Goal: Task Accomplishment & Management: Use online tool/utility

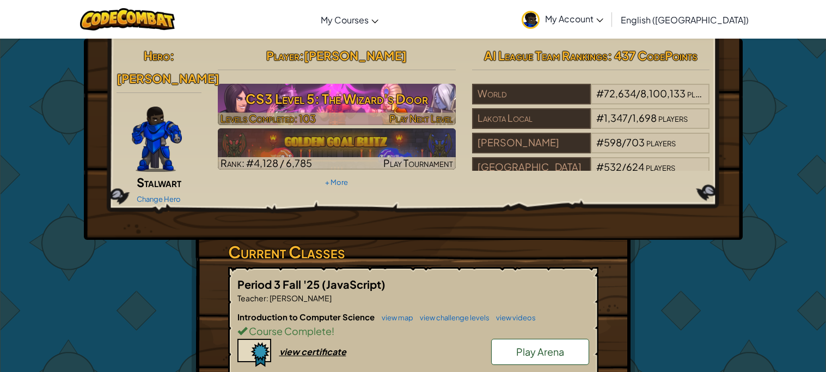
click at [268, 107] on h3 "CS3 Level 5: The Wizard's Door" at bounding box center [337, 99] width 238 height 24
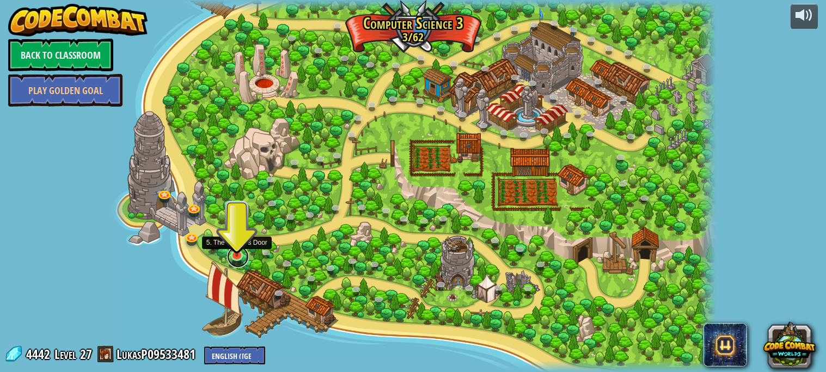
click at [237, 257] on link at bounding box center [238, 257] width 22 height 22
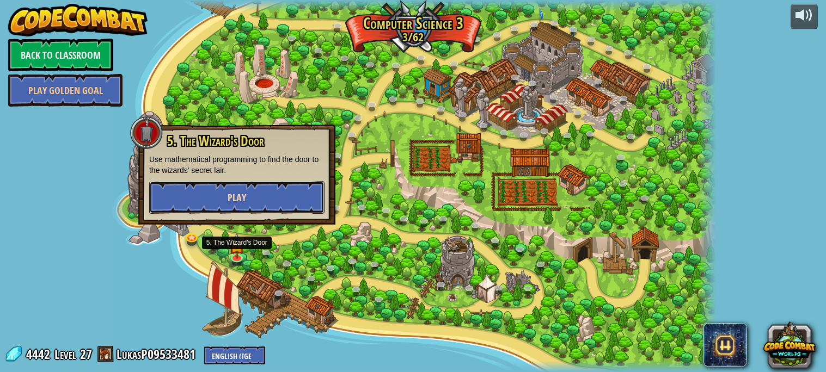
click at [230, 207] on button "Play" at bounding box center [236, 197] width 175 height 33
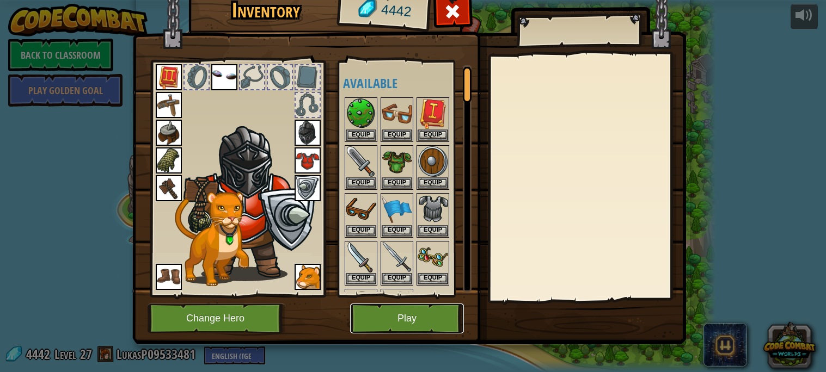
click at [400, 320] on button "Play" at bounding box center [407, 319] width 114 height 30
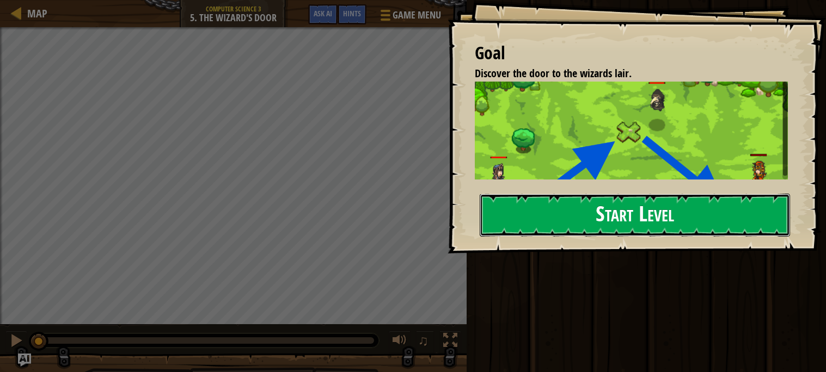
click at [644, 214] on button "Start Level" at bounding box center [634, 215] width 310 height 43
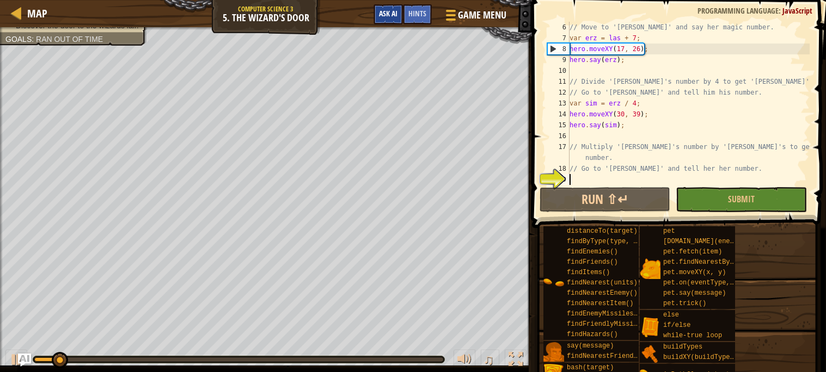
scroll to position [54, 0]
click at [391, 14] on span "Ask AI" at bounding box center [388, 13] width 19 height 10
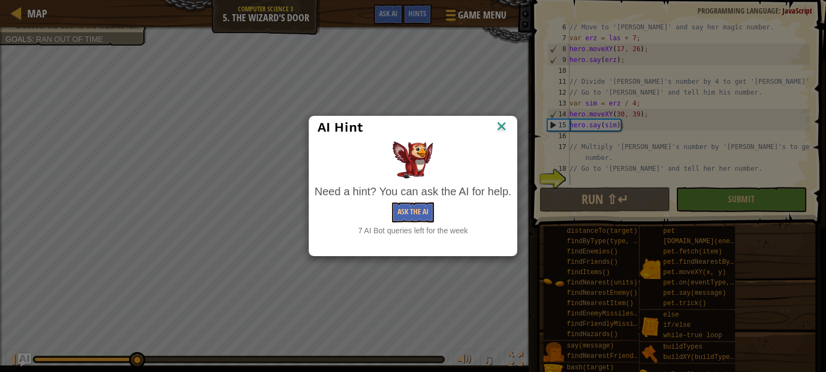
click at [503, 125] on img at bounding box center [501, 127] width 14 height 16
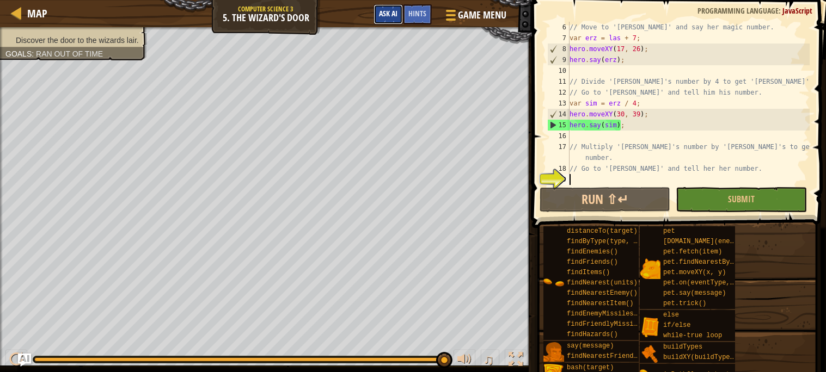
click at [374, 12] on button "Ask AI" at bounding box center [387, 14] width 29 height 20
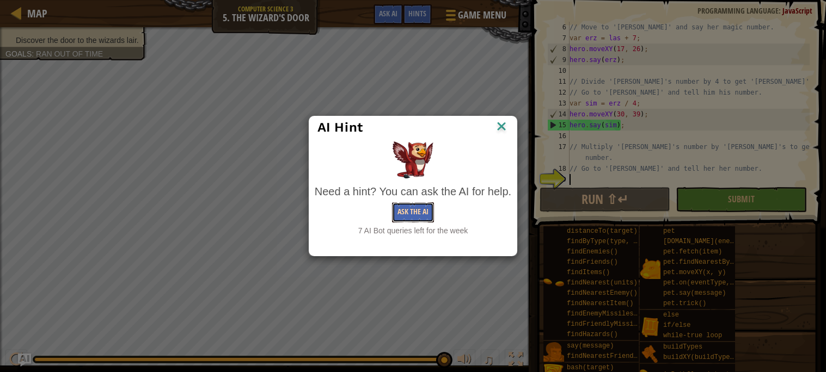
click at [423, 209] on button "Ask the AI" at bounding box center [413, 212] width 42 height 20
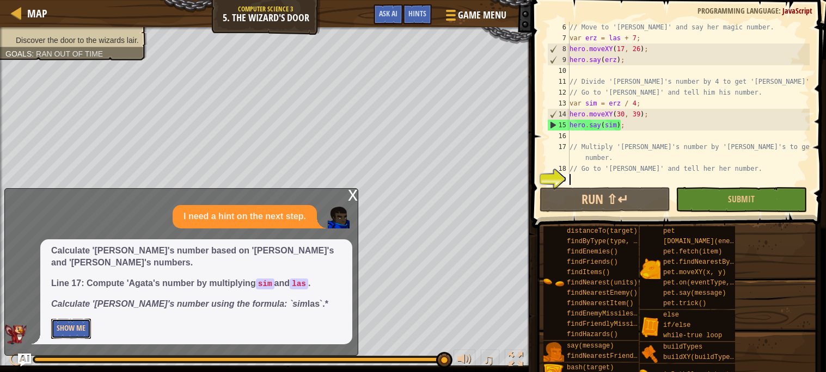
click at [79, 323] on button "Show Me" at bounding box center [71, 329] width 40 height 20
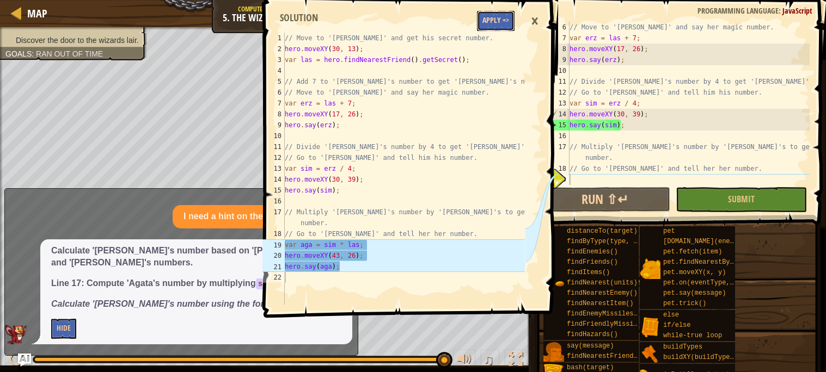
click at [495, 24] on button "Apply =>" at bounding box center [496, 21] width 38 height 20
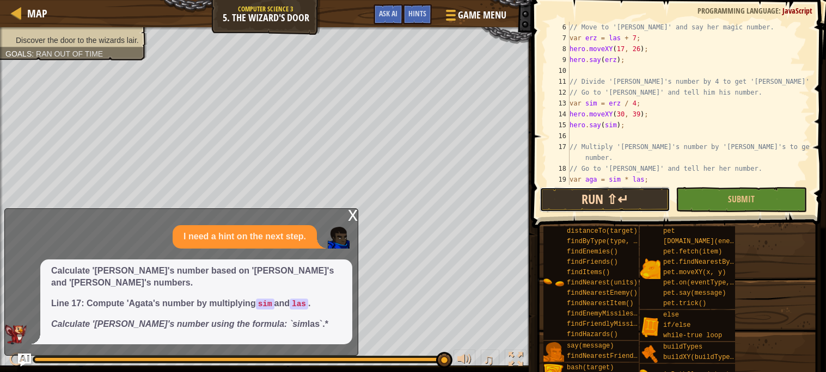
click at [603, 197] on button "Run ⇧↵" at bounding box center [604, 199] width 131 height 25
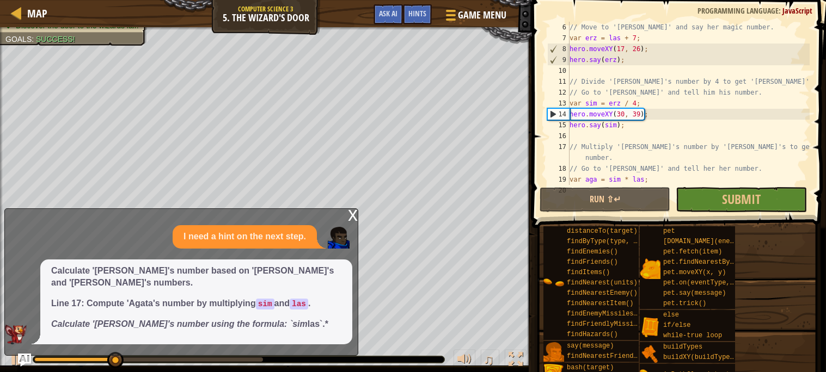
click at [355, 213] on div "x" at bounding box center [353, 214] width 10 height 11
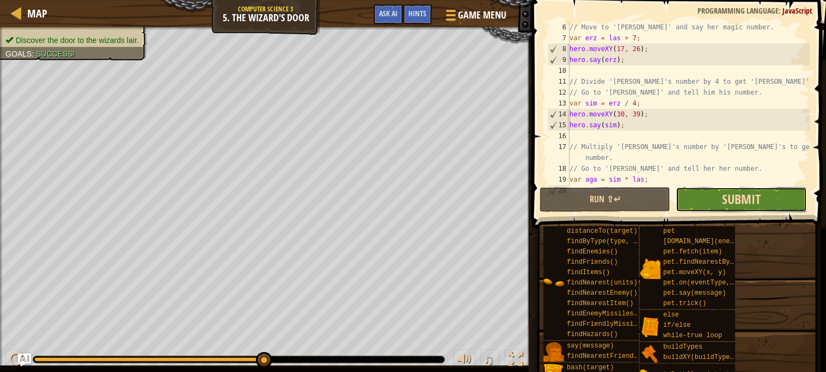
click at [744, 200] on span "Submit" at bounding box center [741, 198] width 39 height 17
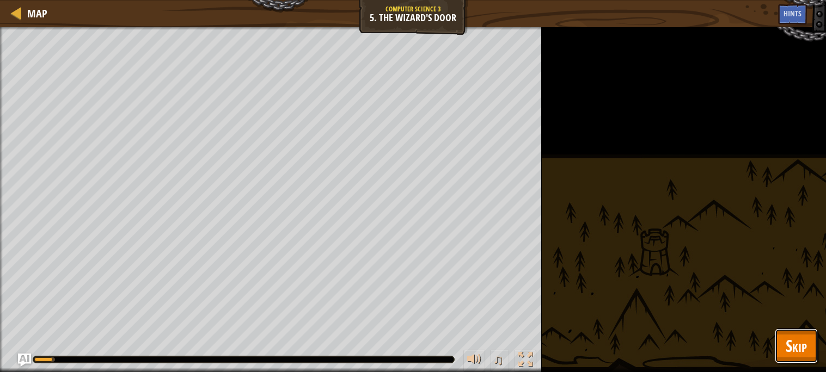
click at [781, 346] on button "Skip" at bounding box center [795, 346] width 43 height 35
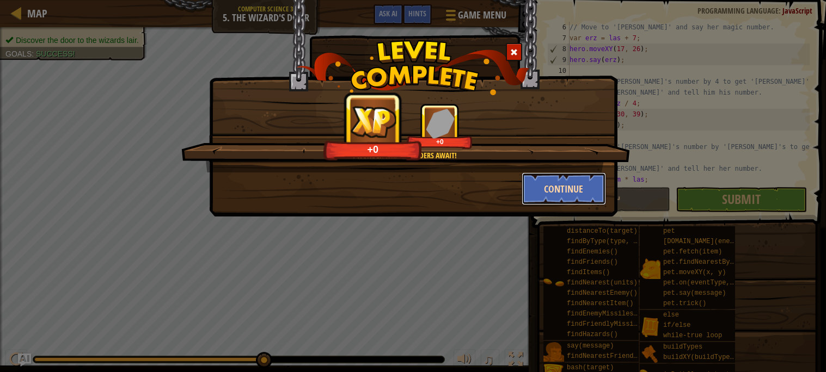
click at [576, 183] on button "Continue" at bounding box center [563, 189] width 84 height 33
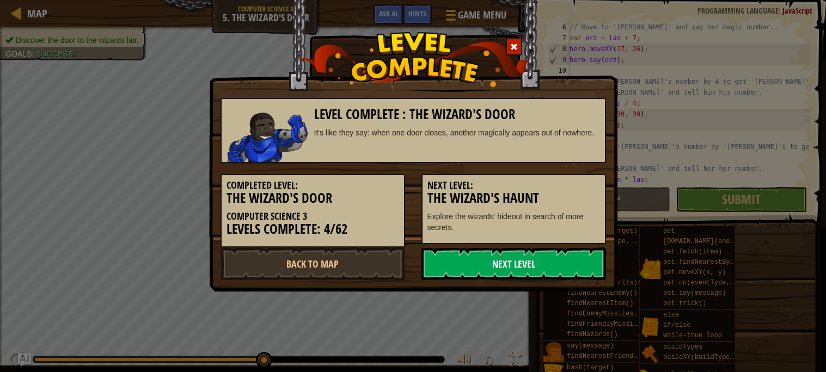
click at [562, 260] on link "Next Level" at bounding box center [513, 264] width 184 height 33
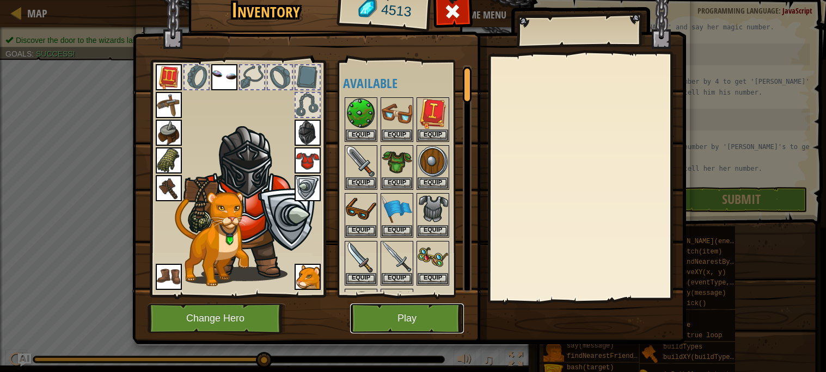
click at [365, 322] on button "Play" at bounding box center [407, 319] width 114 height 30
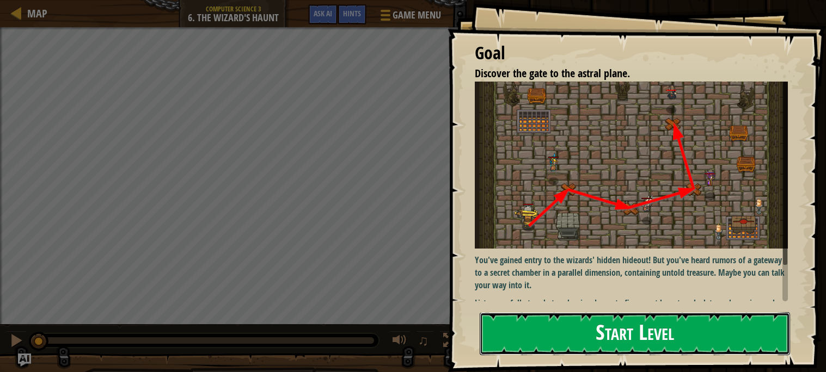
click at [597, 325] on button "Start Level" at bounding box center [634, 333] width 310 height 43
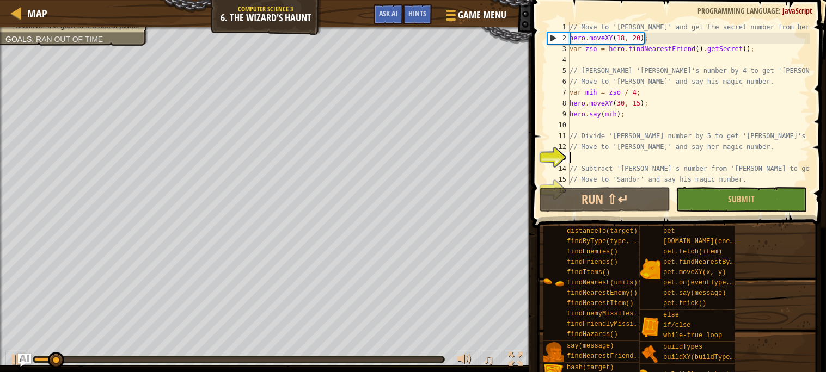
scroll to position [21, 0]
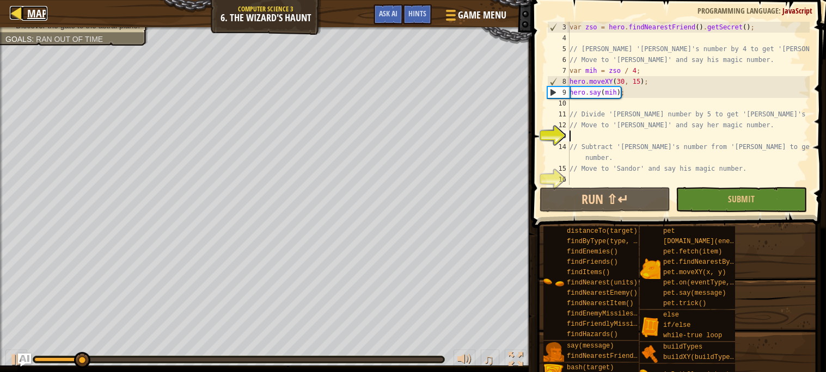
click at [39, 15] on span "Map" at bounding box center [37, 13] width 20 height 15
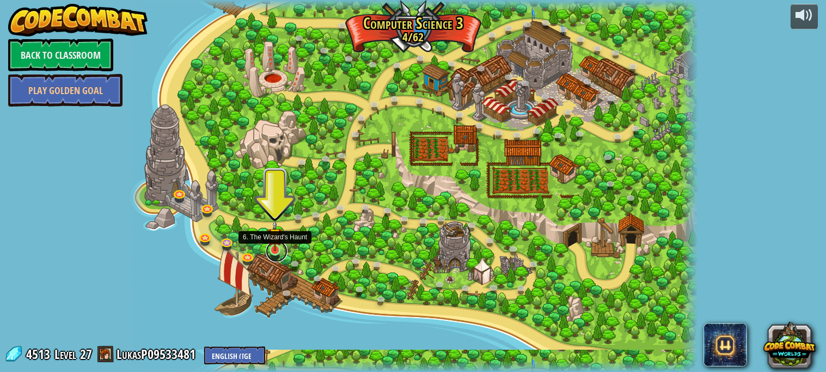
click at [272, 251] on link at bounding box center [277, 252] width 22 height 22
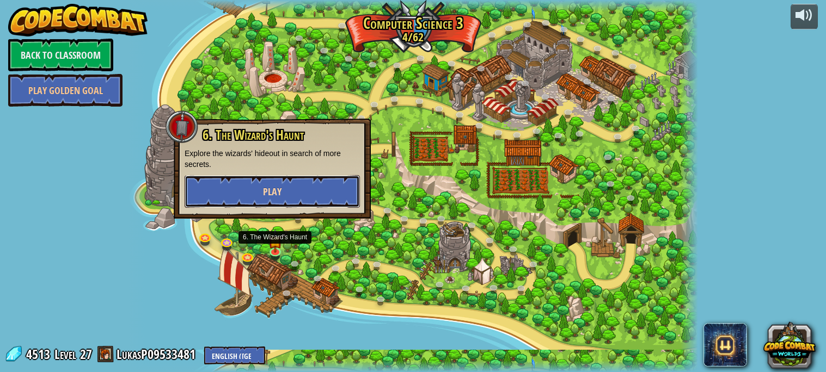
click at [250, 197] on button "Play" at bounding box center [271, 191] width 175 height 33
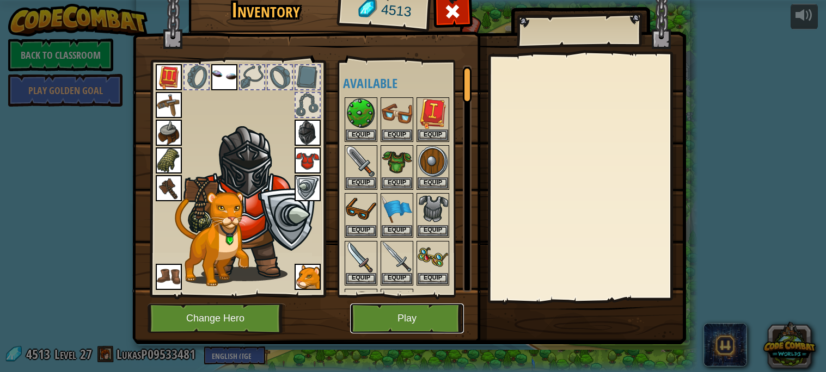
click at [410, 316] on button "Play" at bounding box center [407, 319] width 114 height 30
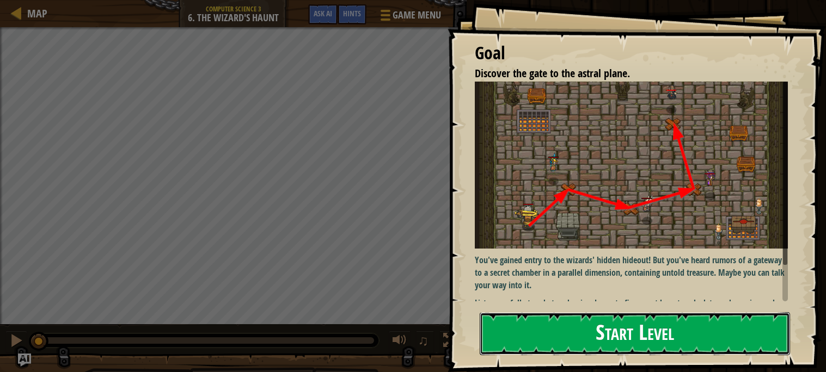
click at [595, 312] on button "Start Level" at bounding box center [634, 333] width 310 height 43
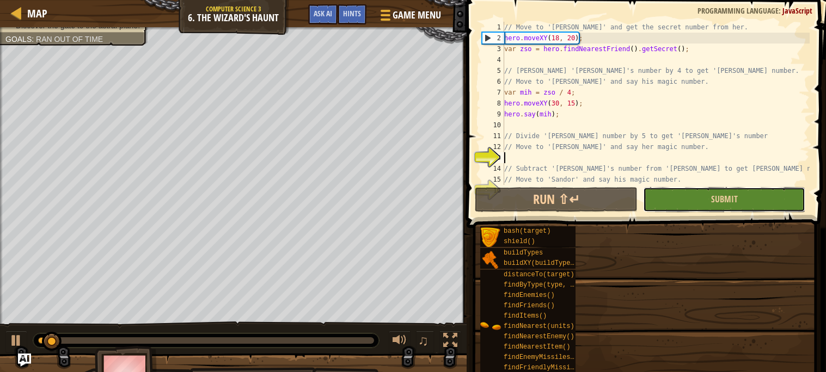
click at [700, 196] on button "Submit" at bounding box center [724, 199] width 162 height 25
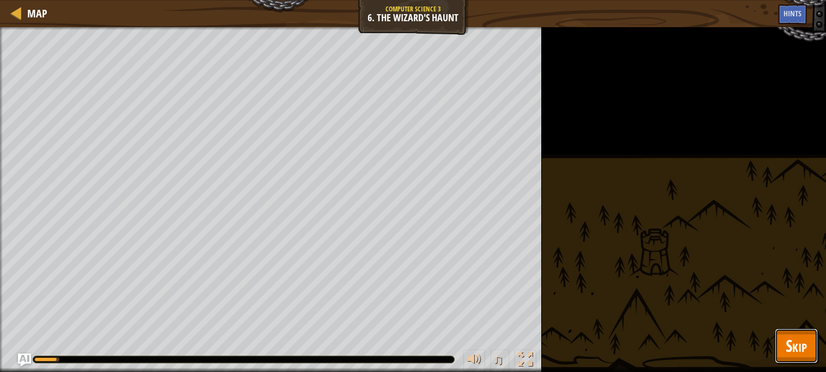
click at [812, 352] on button "Skip" at bounding box center [795, 346] width 43 height 35
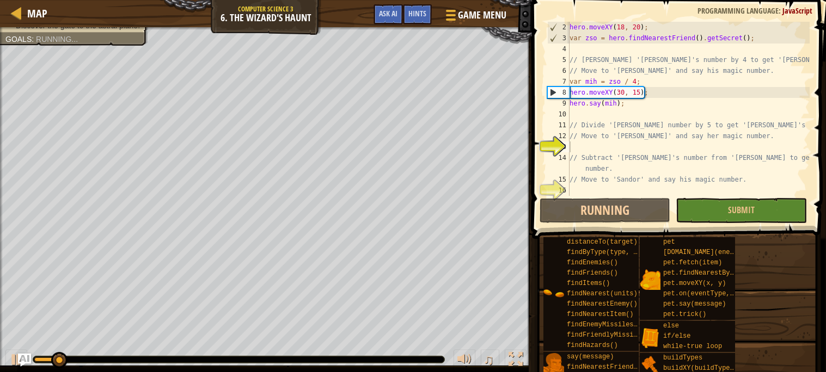
scroll to position [10, 0]
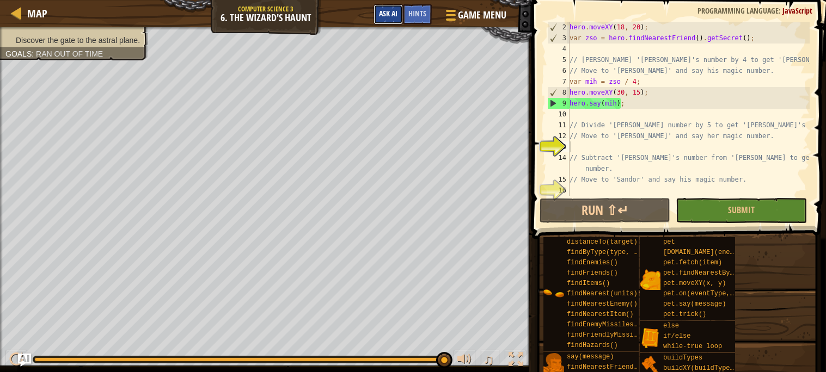
click at [379, 14] on span "Ask AI" at bounding box center [388, 13] width 19 height 10
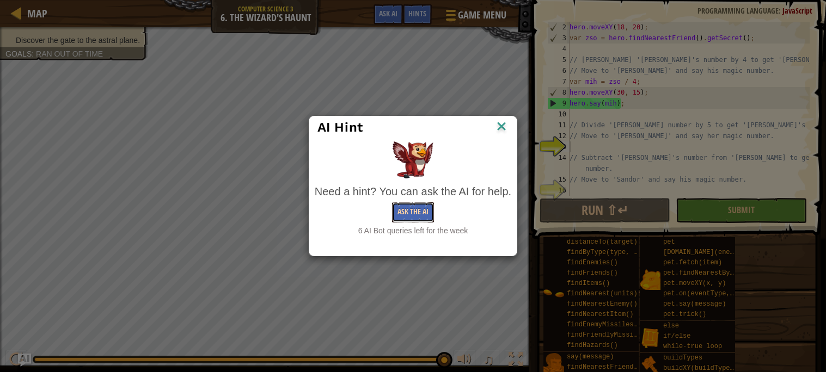
click at [418, 212] on button "Ask the AI" at bounding box center [413, 212] width 42 height 20
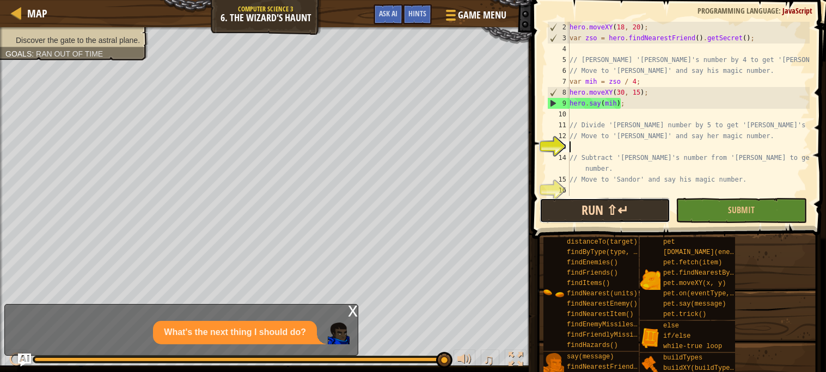
click at [601, 214] on button "Run ⇧↵" at bounding box center [604, 210] width 131 height 25
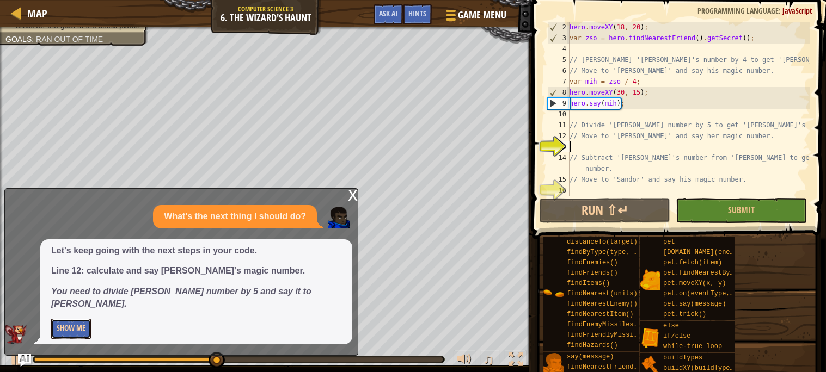
click at [71, 329] on button "Show Me" at bounding box center [71, 329] width 40 height 20
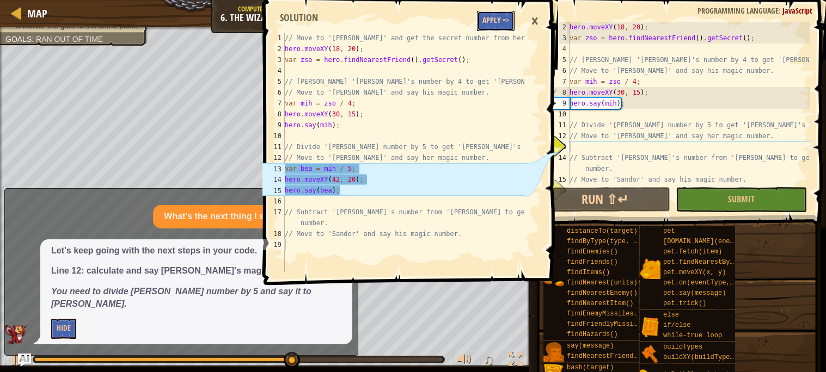
click at [494, 19] on button "Apply =>" at bounding box center [496, 21] width 38 height 20
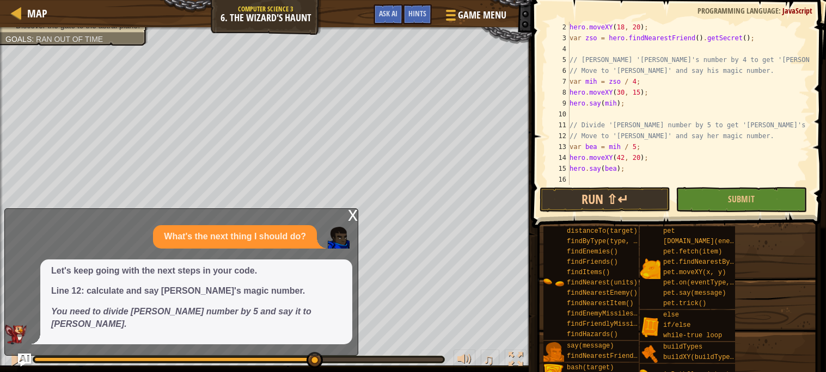
click at [629, 186] on span at bounding box center [679, 98] width 303 height 260
click at [630, 191] on button "Run ⇧↵" at bounding box center [604, 199] width 131 height 25
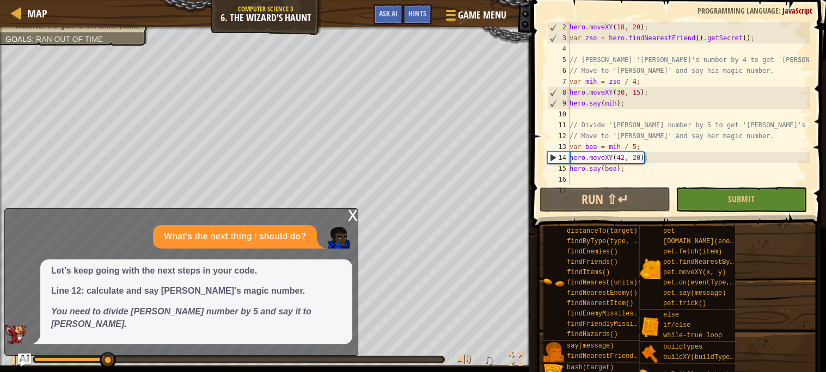
click at [343, 227] on div "x What's the next thing I should do? Let's keep going with the next steps in yo…" at bounding box center [181, 281] width 354 height 147
click at [344, 225] on div "x What's the next thing I should do? Let's keep going with the next steps in yo…" at bounding box center [181, 281] width 354 height 147
click at [348, 220] on div "x" at bounding box center [353, 214] width 10 height 11
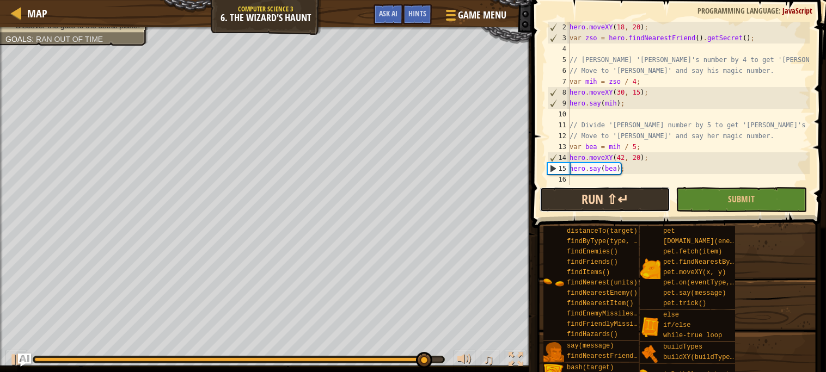
click at [596, 198] on button "Run ⇧↵" at bounding box center [604, 199] width 131 height 25
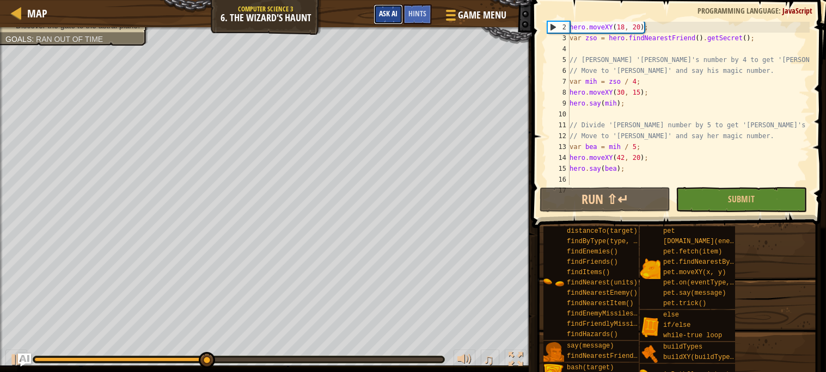
click at [387, 17] on span "Ask AI" at bounding box center [388, 13] width 19 height 10
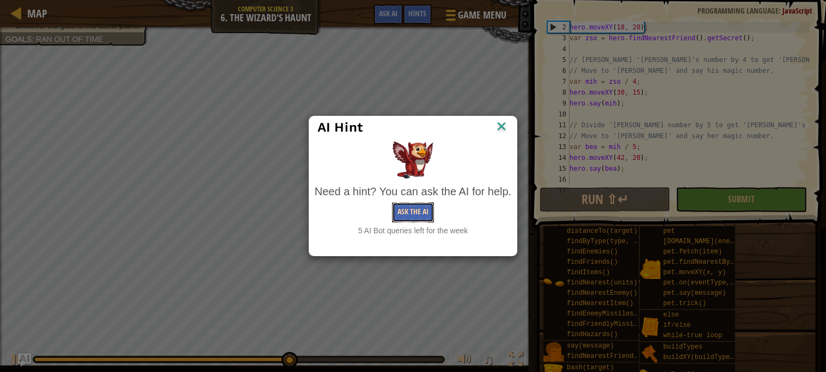
click at [416, 212] on button "Ask the AI" at bounding box center [413, 212] width 42 height 20
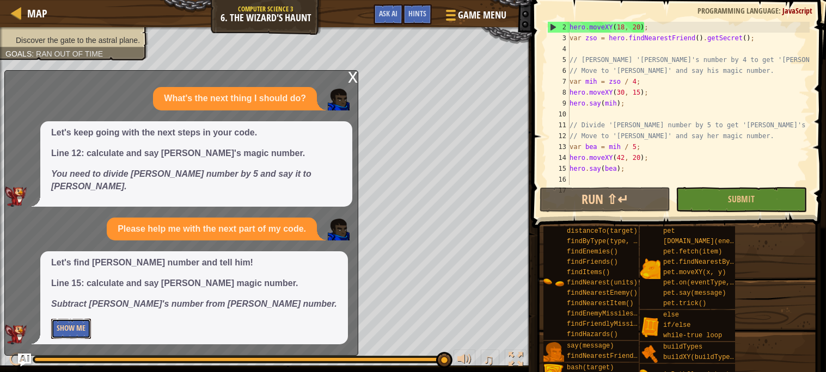
click at [67, 327] on button "Show Me" at bounding box center [71, 329] width 40 height 20
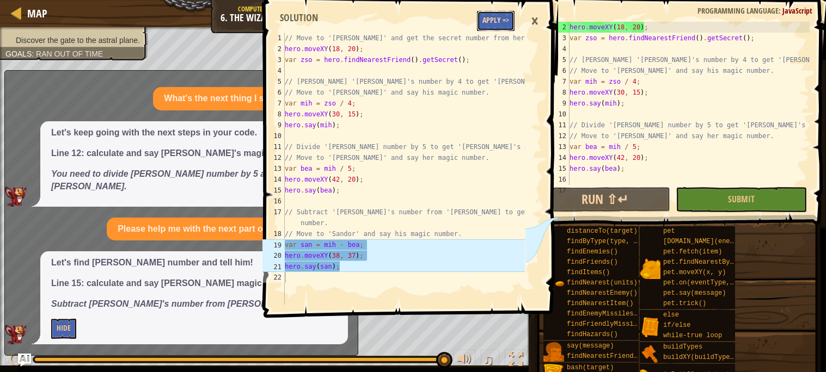
click at [503, 16] on button "Apply =>" at bounding box center [496, 21] width 38 height 20
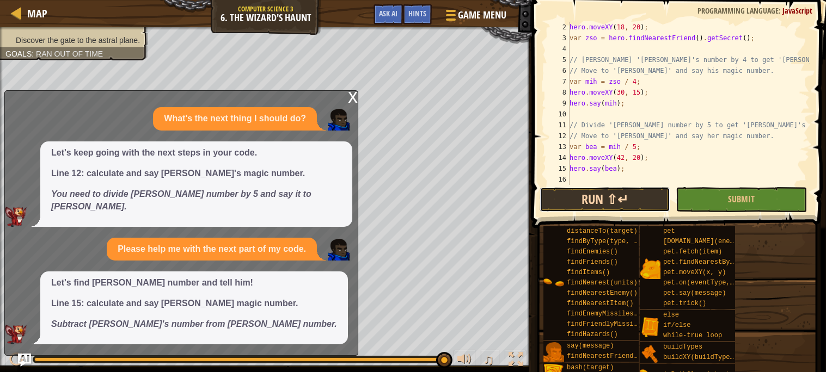
click at [613, 199] on button "Run ⇧↵" at bounding box center [604, 199] width 131 height 25
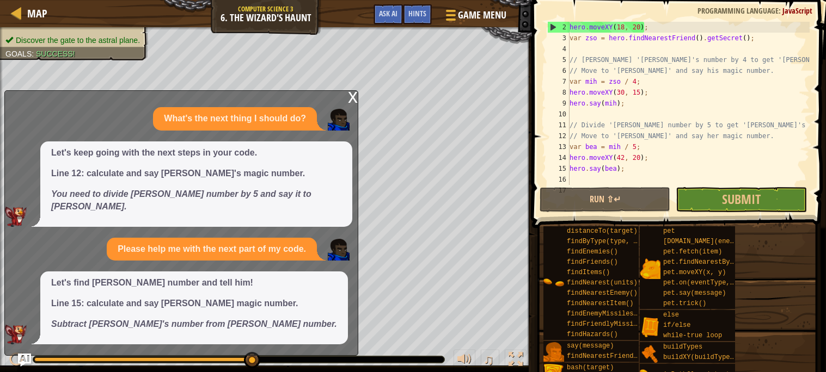
click at [748, 215] on span at bounding box center [677, 376] width 286 height 322
click at [754, 201] on span "Submit" at bounding box center [741, 198] width 39 height 17
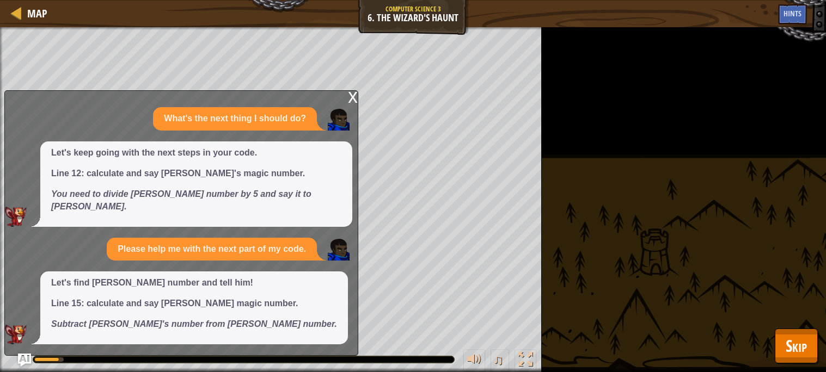
click at [789, 347] on span "Skip" at bounding box center [795, 346] width 21 height 22
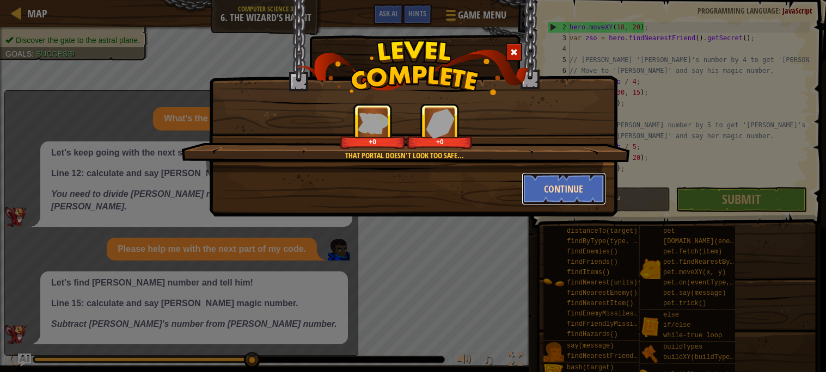
click at [564, 183] on button "Continue" at bounding box center [563, 189] width 84 height 33
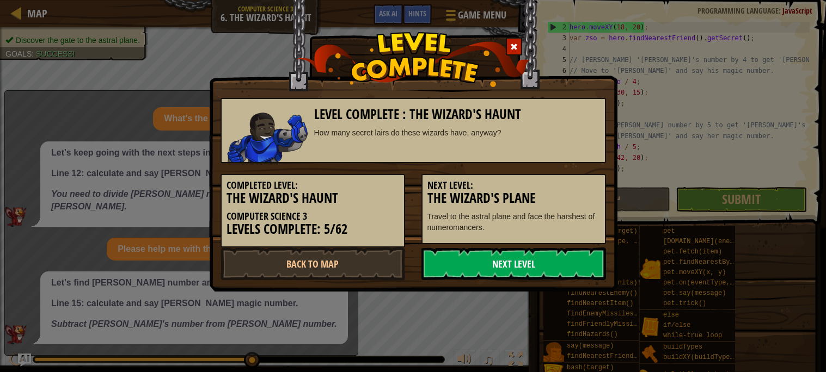
click at [577, 266] on link "Next Level" at bounding box center [513, 264] width 184 height 33
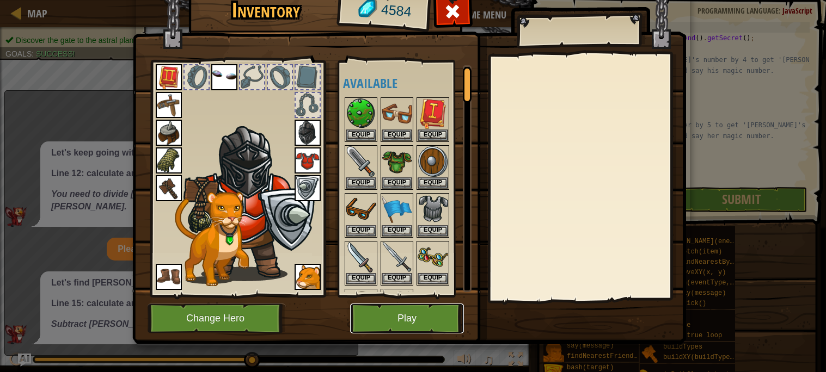
click at [435, 321] on button "Play" at bounding box center [407, 319] width 114 height 30
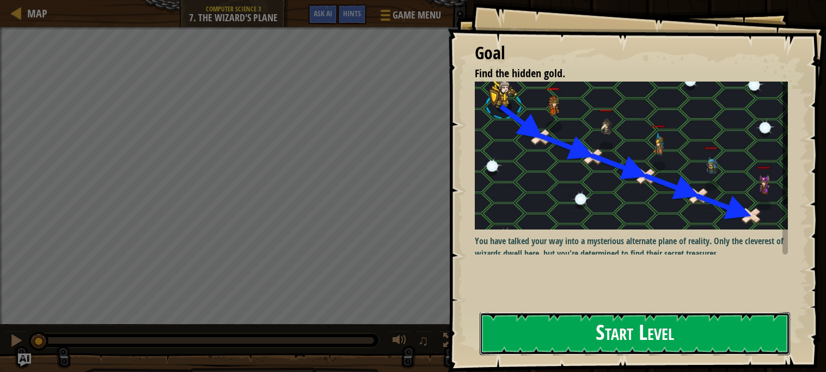
click at [693, 347] on button "Start Level" at bounding box center [634, 333] width 310 height 43
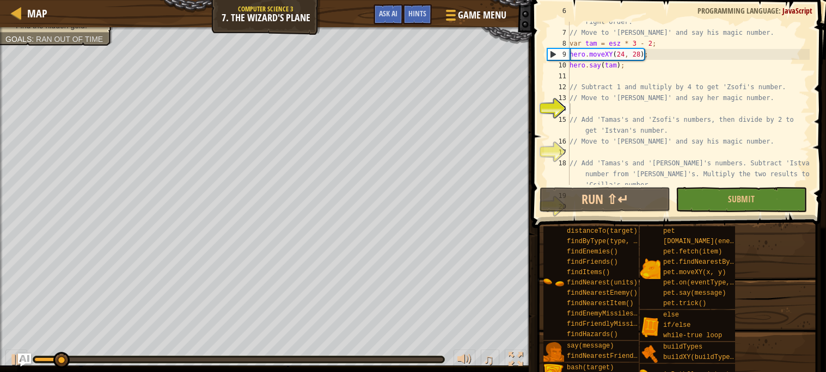
scroll to position [70, 0]
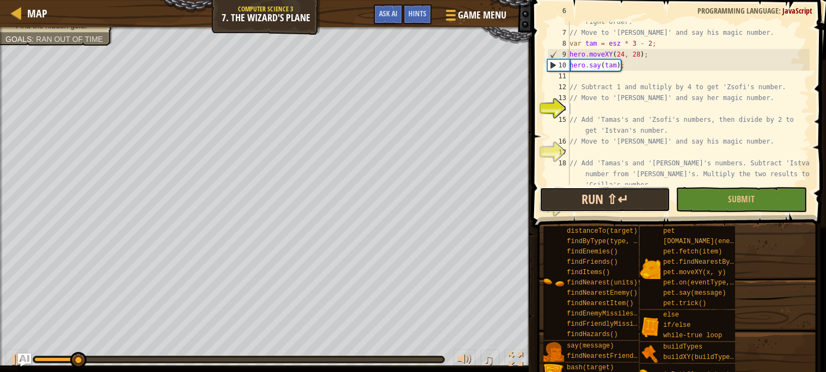
click at [625, 200] on button "Run ⇧↵" at bounding box center [604, 199] width 131 height 25
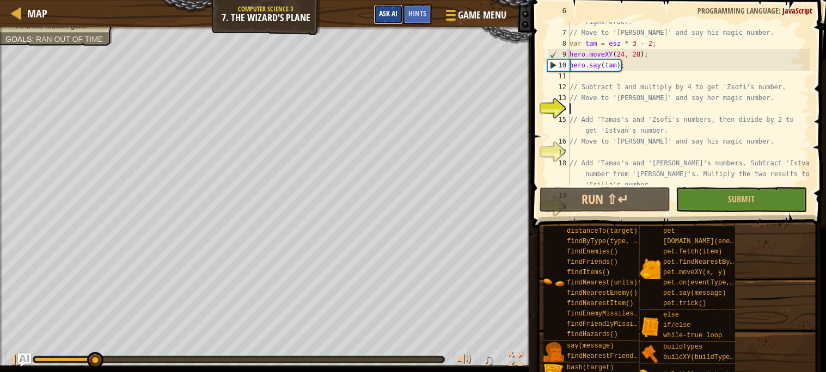
click at [384, 15] on span "Ask AI" at bounding box center [388, 13] width 19 height 10
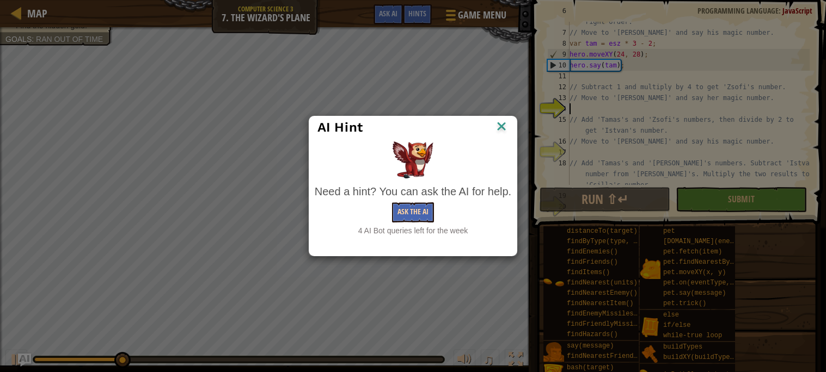
click at [412, 205] on button "Ask the AI" at bounding box center [413, 212] width 42 height 20
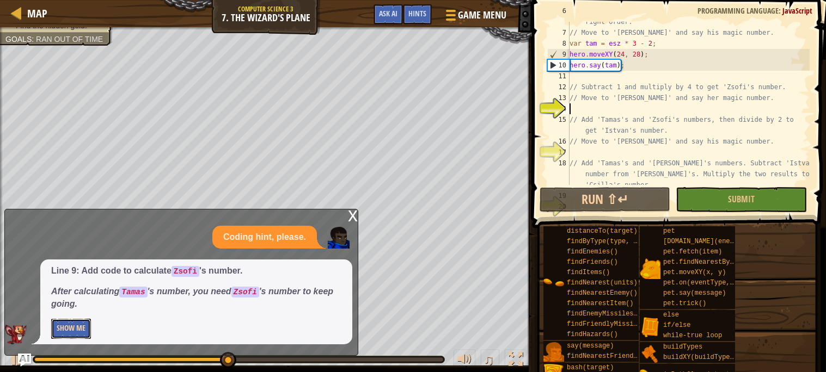
click at [83, 321] on button "Show Me" at bounding box center [71, 329] width 40 height 20
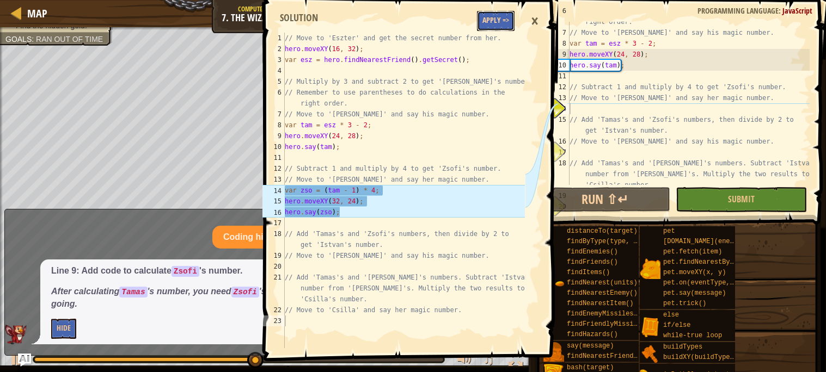
click at [496, 17] on button "Apply =>" at bounding box center [496, 21] width 38 height 20
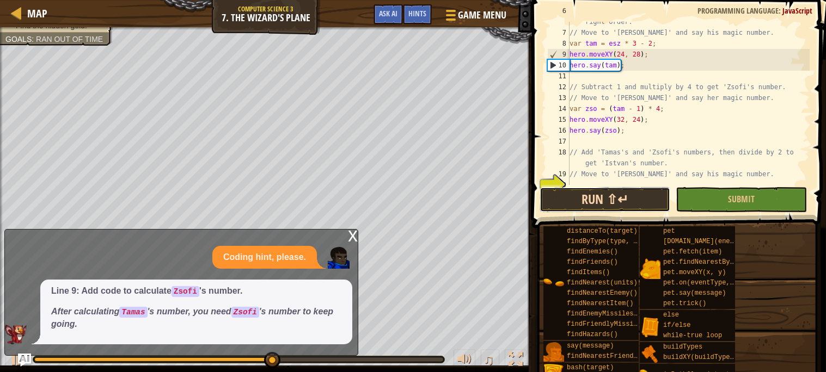
click at [591, 205] on button "Run ⇧↵" at bounding box center [604, 199] width 131 height 25
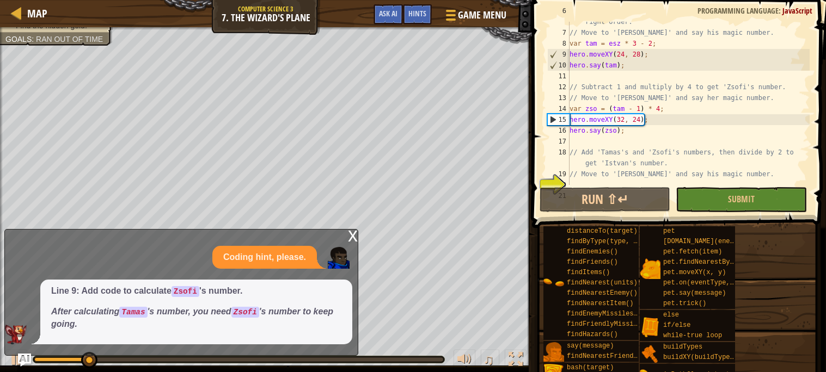
click at [354, 229] on div "x Coding hint, please. Line 9: Add code to calculate [PERSON_NAME] 's number. A…" at bounding box center [181, 292] width 354 height 127
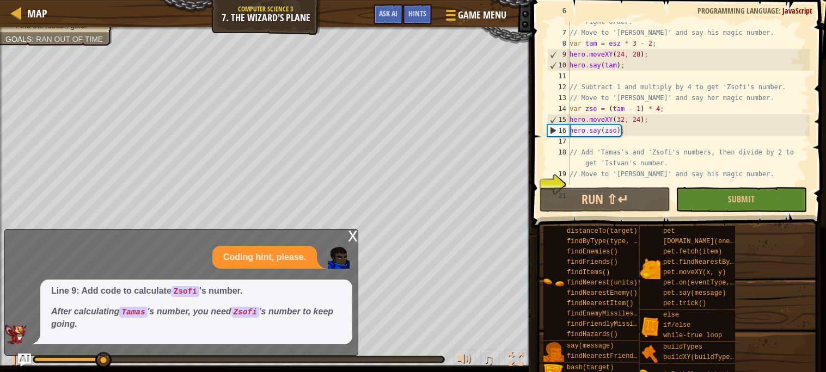
click at [350, 234] on div "x" at bounding box center [353, 235] width 10 height 11
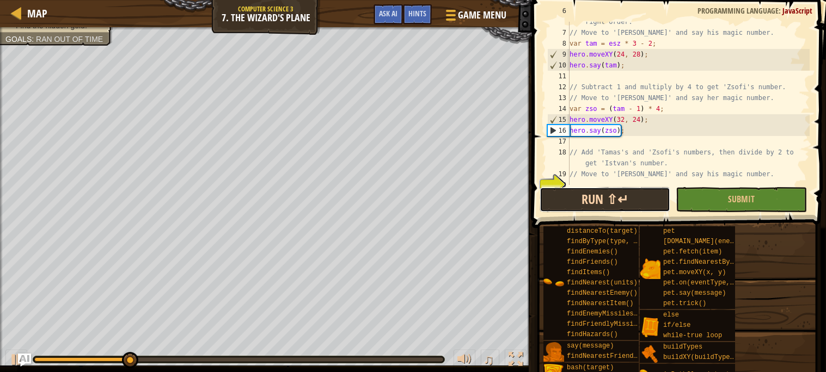
click at [576, 194] on button "Run ⇧↵" at bounding box center [604, 199] width 131 height 25
click at [613, 201] on button "Run ⇧↵" at bounding box center [604, 199] width 131 height 25
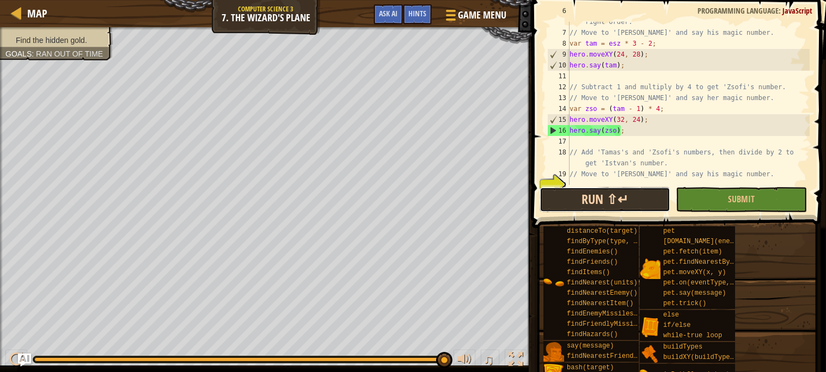
click at [586, 200] on button "Run ⇧↵" at bounding box center [604, 199] width 131 height 25
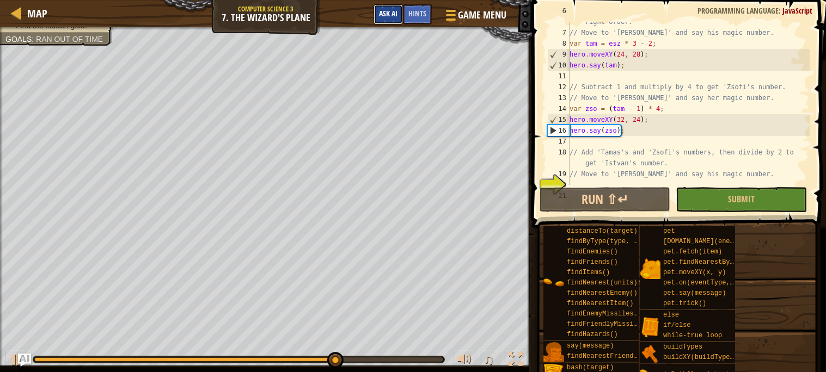
click at [393, 14] on span "Ask AI" at bounding box center [388, 13] width 19 height 10
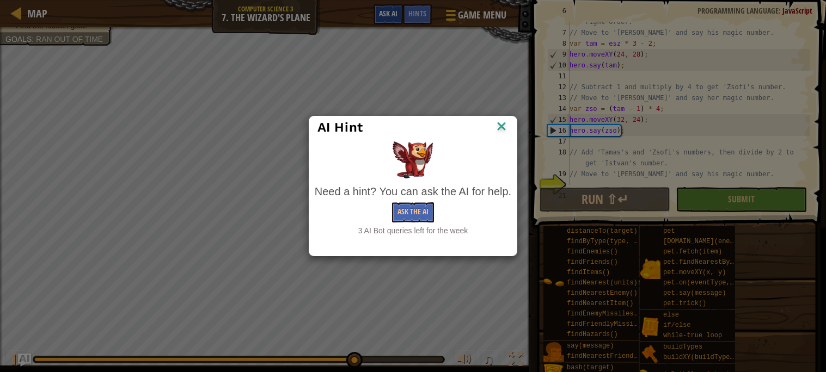
click at [393, 14] on div "AI Hint Need a hint? You can ask the AI for help. Ask the AI 3 AI Bot queries l…" at bounding box center [413, 186] width 826 height 372
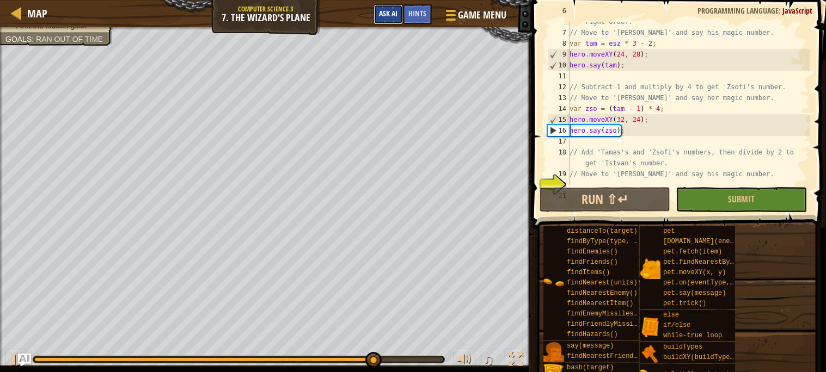
click at [393, 14] on span "Ask AI" at bounding box center [388, 13] width 19 height 10
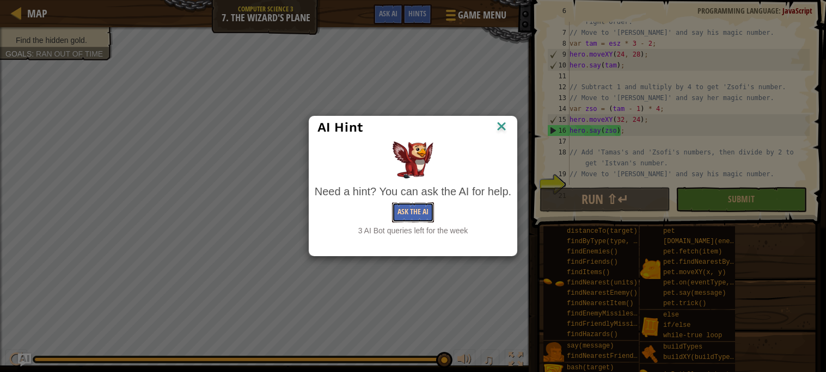
click at [410, 213] on button "Ask the AI" at bounding box center [413, 212] width 42 height 20
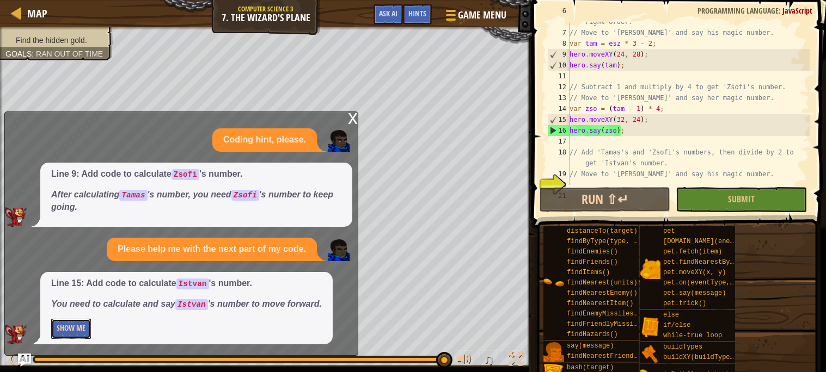
click at [64, 327] on button "Show Me" at bounding box center [71, 329] width 40 height 20
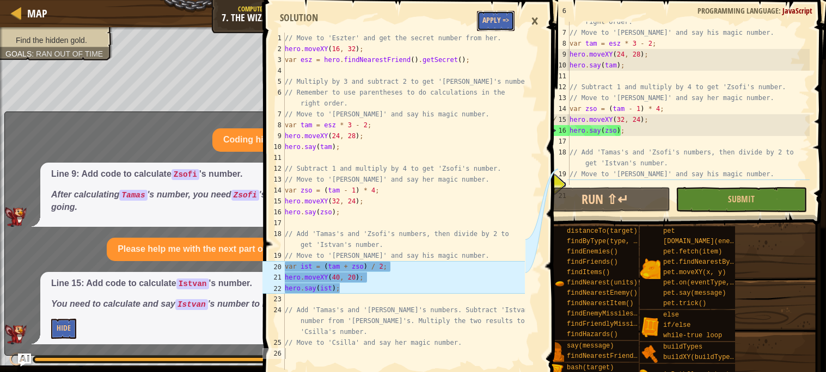
click at [495, 11] on button "Apply =>" at bounding box center [496, 21] width 38 height 20
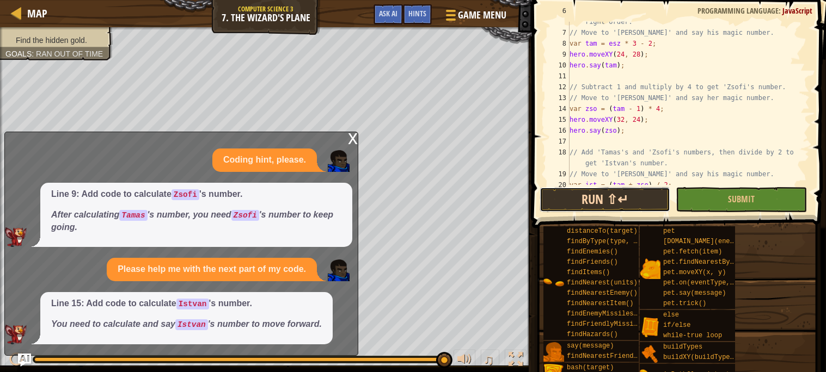
click at [552, 199] on button "Run ⇧↵" at bounding box center [604, 199] width 131 height 25
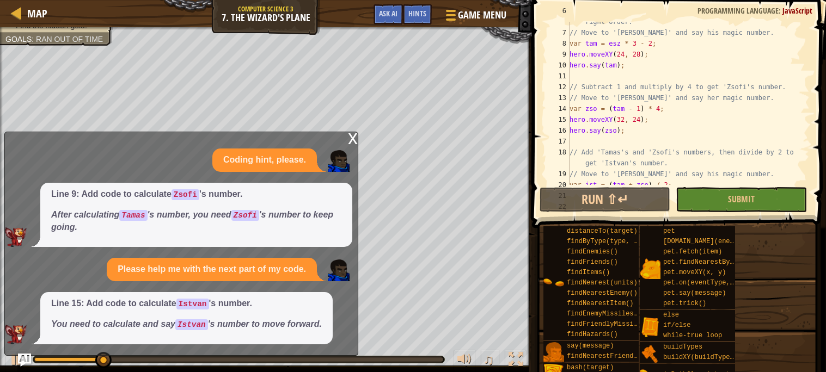
click at [353, 133] on div "x" at bounding box center [353, 137] width 10 height 11
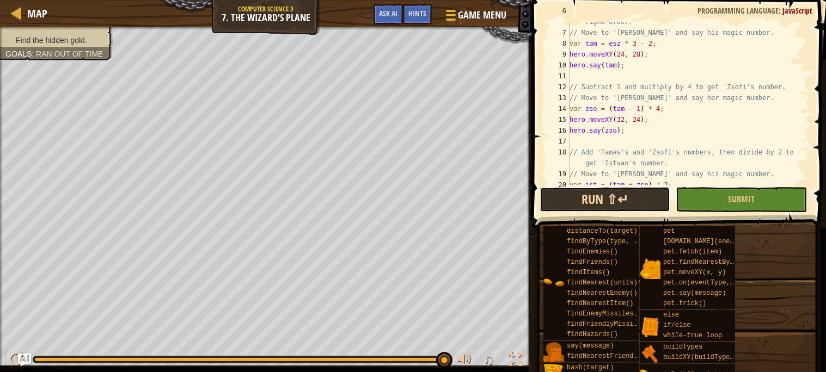
click at [586, 200] on button "Run ⇧↵" at bounding box center [604, 199] width 131 height 25
click at [599, 171] on div "// Remember to use parentheses to do calculations in the right order. // Move t…" at bounding box center [688, 103] width 242 height 196
type textarea "// Move to '[PERSON_NAME]' and say his magic number."
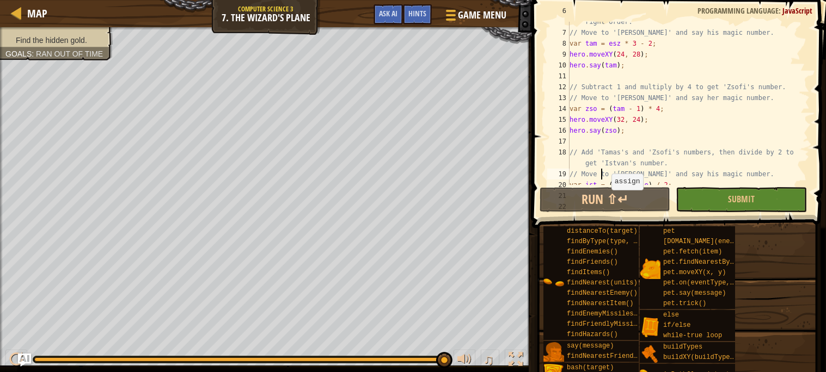
click at [606, 185] on span at bounding box center [679, 98] width 303 height 260
click at [608, 199] on button "Run ⇧↵" at bounding box center [604, 199] width 131 height 25
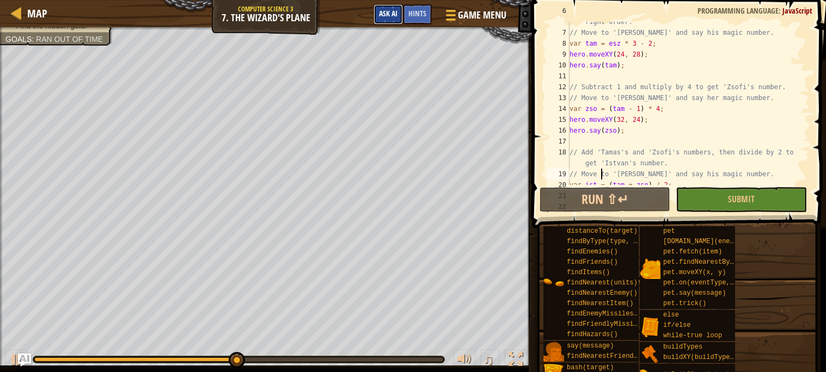
click at [392, 7] on button "Ask AI" at bounding box center [387, 14] width 29 height 20
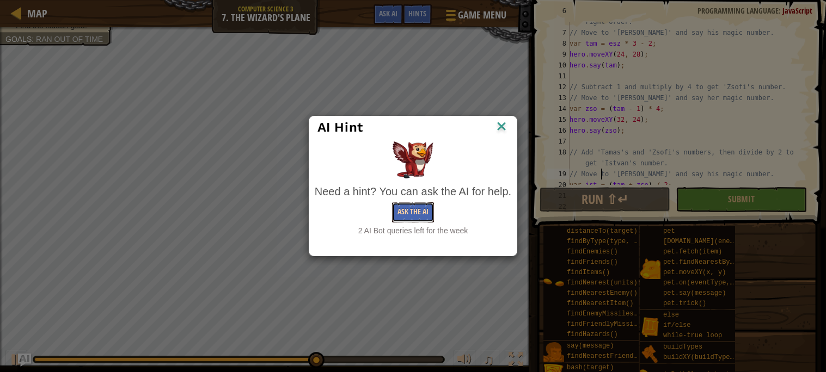
click at [418, 212] on button "Ask the AI" at bounding box center [413, 212] width 42 height 20
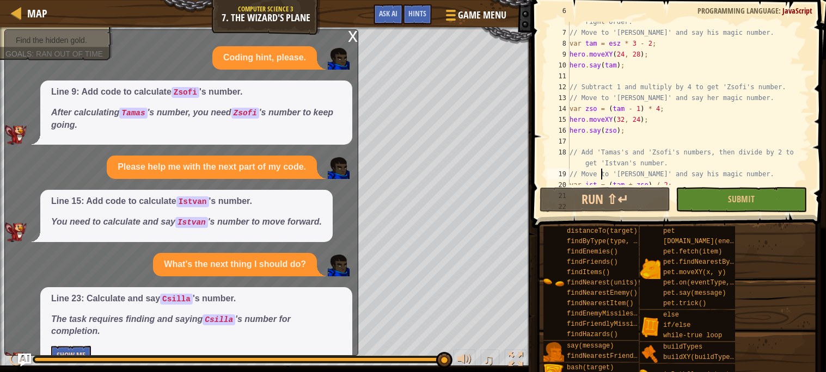
scroll to position [27, 0]
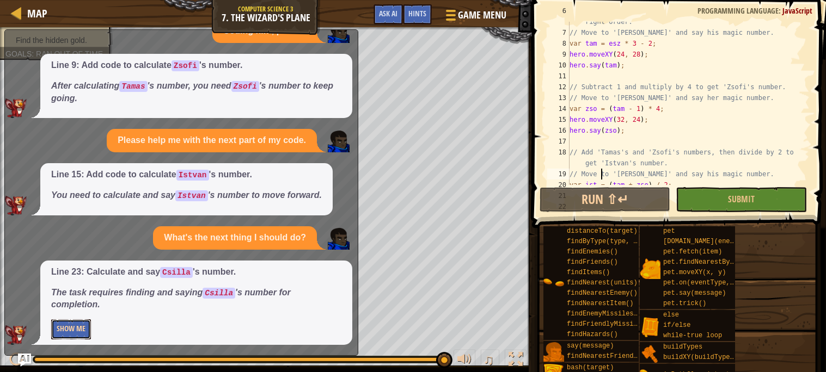
click at [70, 334] on button "Show Me" at bounding box center [71, 329] width 40 height 20
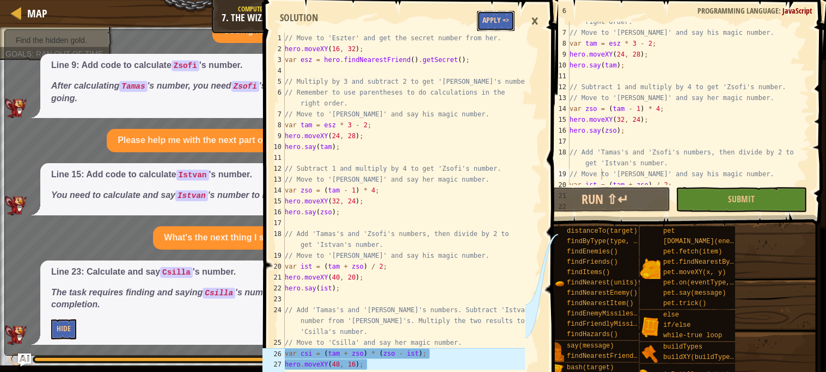
click at [494, 24] on button "Apply =>" at bounding box center [496, 21] width 38 height 20
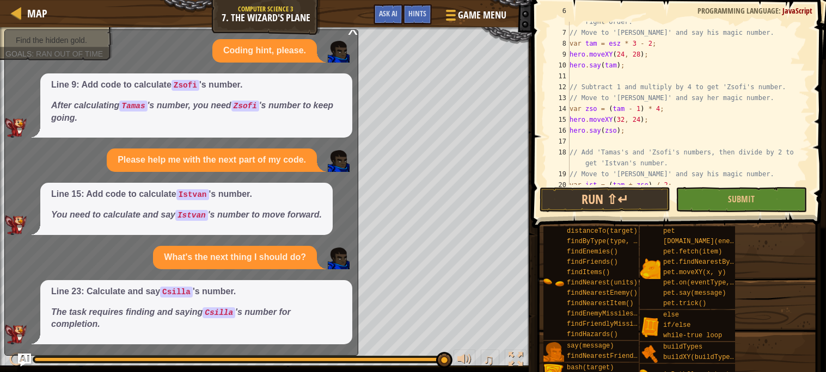
scroll to position [7, 0]
click at [624, 196] on button "Run ⇧↵" at bounding box center [604, 199] width 131 height 25
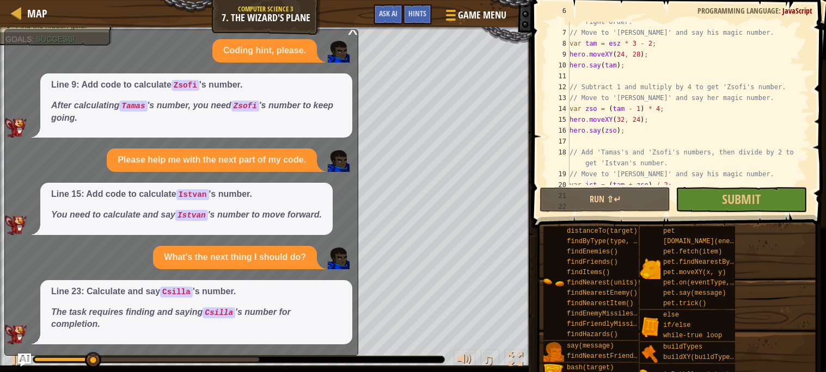
click at [348, 28] on div at bounding box center [266, 28] width 532 height 3
click at [353, 34] on div "x" at bounding box center [353, 28] width 10 height 11
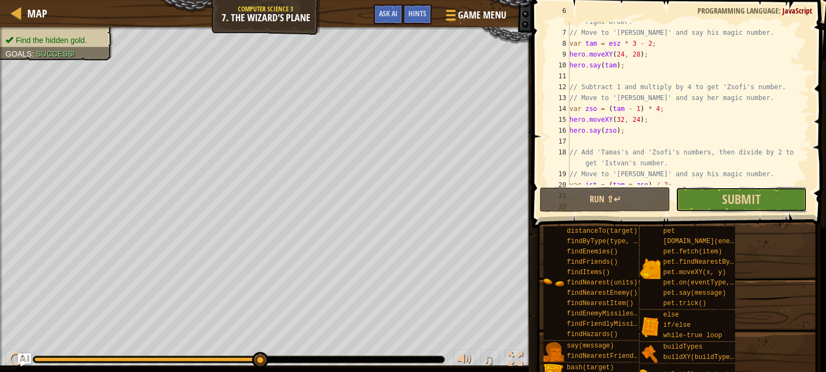
click at [718, 207] on button "Submit" at bounding box center [740, 199] width 131 height 25
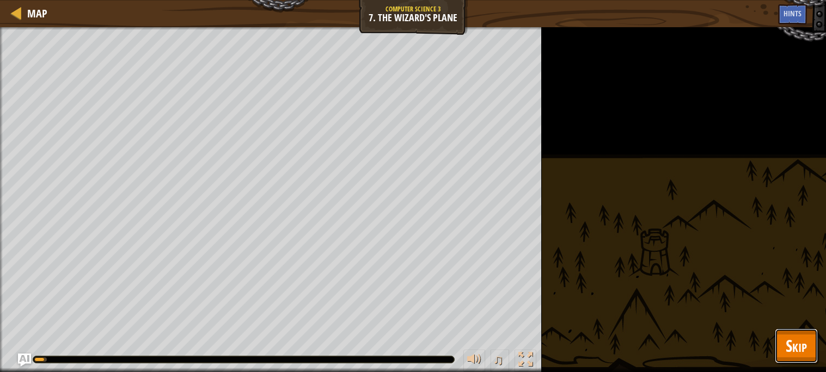
click at [803, 344] on span "Skip" at bounding box center [795, 346] width 21 height 22
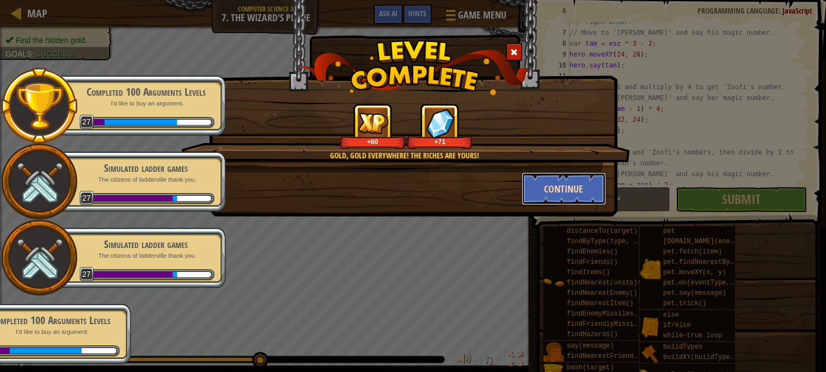
click at [567, 181] on button "Continue" at bounding box center [563, 189] width 84 height 33
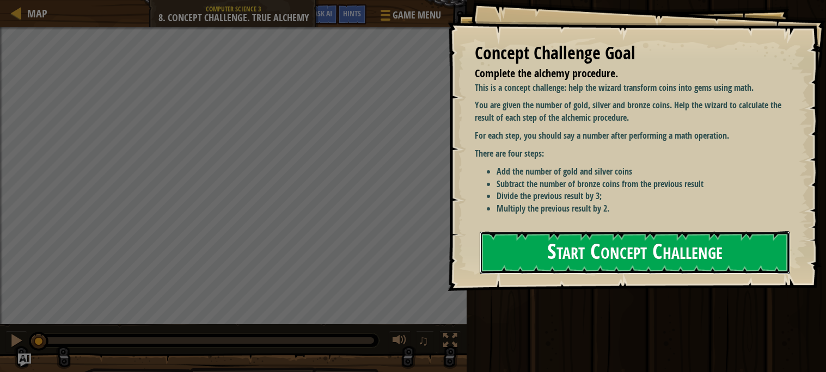
click at [705, 238] on button "Start Concept Challenge" at bounding box center [634, 252] width 310 height 43
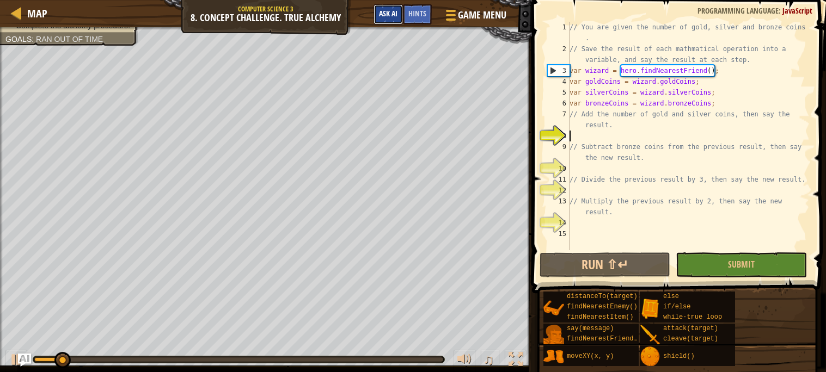
click at [393, 17] on span "Ask AI" at bounding box center [388, 13] width 19 height 10
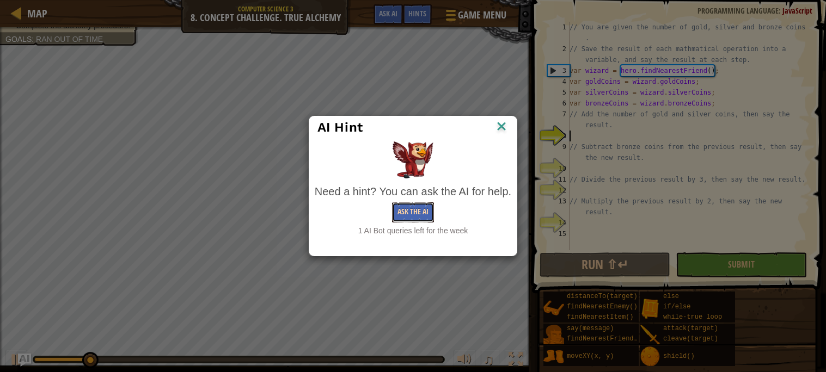
click at [416, 214] on button "Ask the AI" at bounding box center [413, 212] width 42 height 20
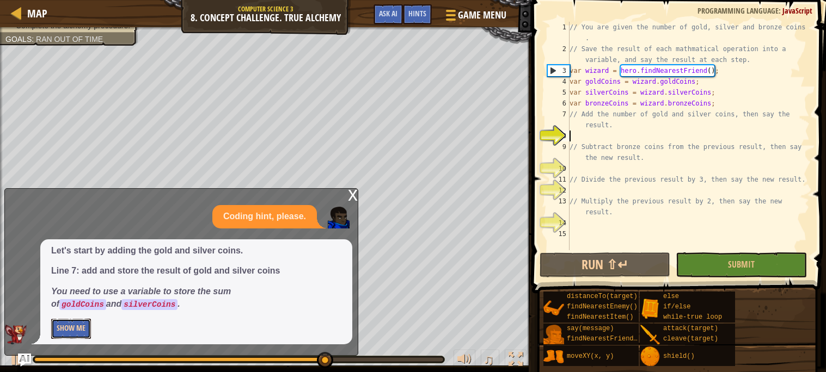
click at [80, 332] on button "Show Me" at bounding box center [71, 329] width 40 height 20
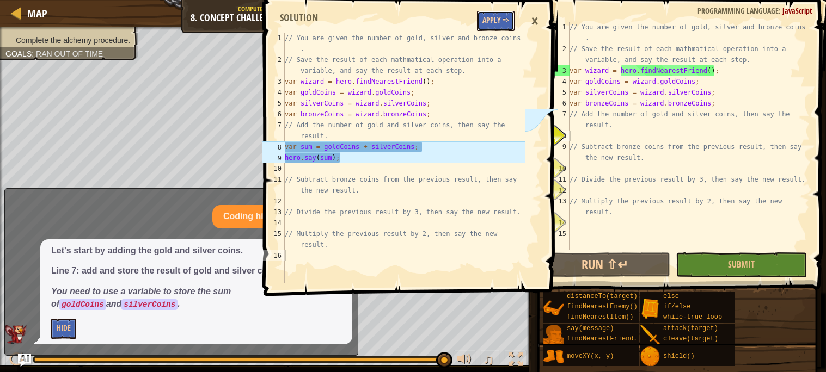
click at [498, 30] on button "Apply =>" at bounding box center [496, 21] width 38 height 20
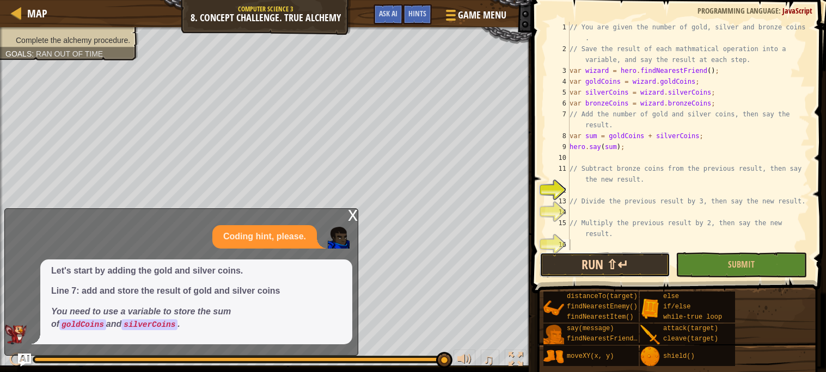
click at [580, 269] on button "Run ⇧↵" at bounding box center [604, 264] width 131 height 25
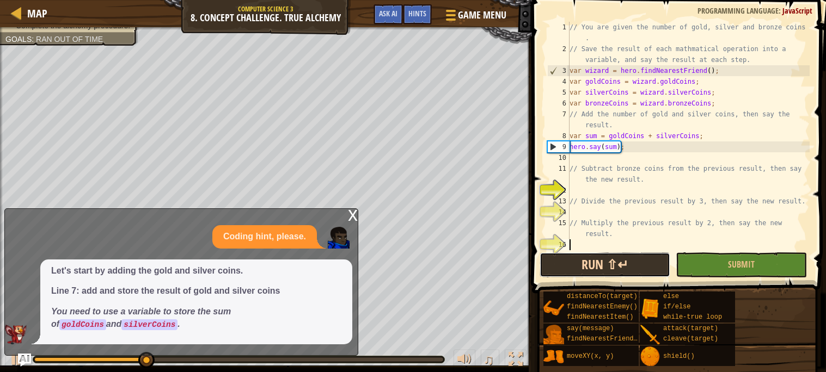
click at [568, 266] on button "Run ⇧↵" at bounding box center [604, 264] width 131 height 25
click at [348, 215] on div "x" at bounding box center [353, 214] width 10 height 11
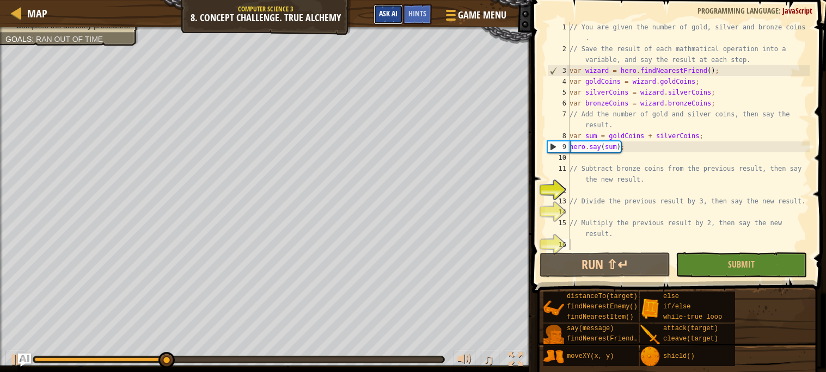
click at [398, 15] on button "Ask AI" at bounding box center [387, 14] width 29 height 20
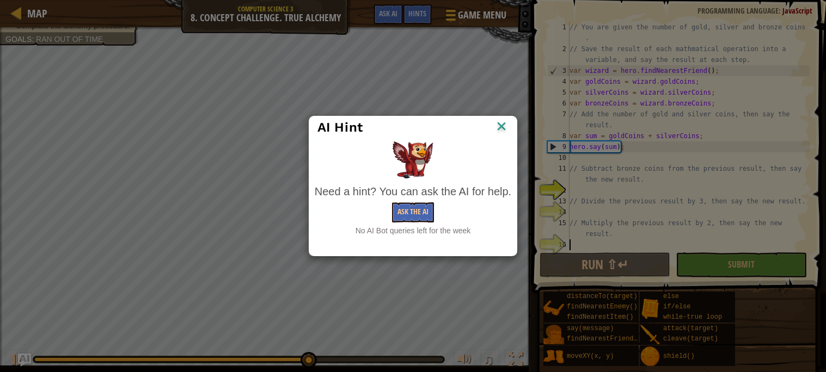
click at [497, 126] on img at bounding box center [501, 127] width 14 height 16
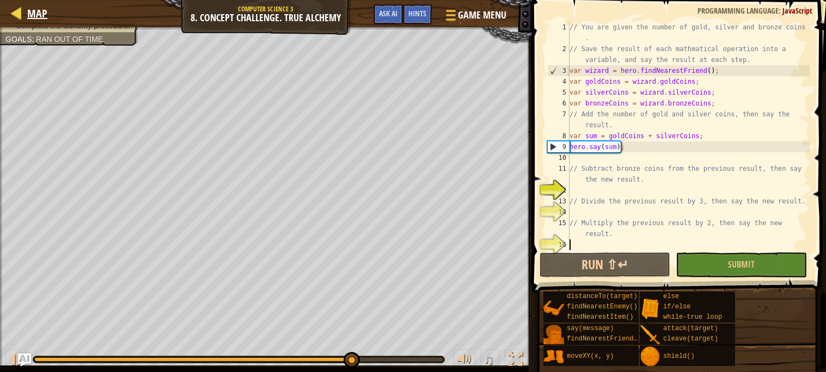
type textarea "["
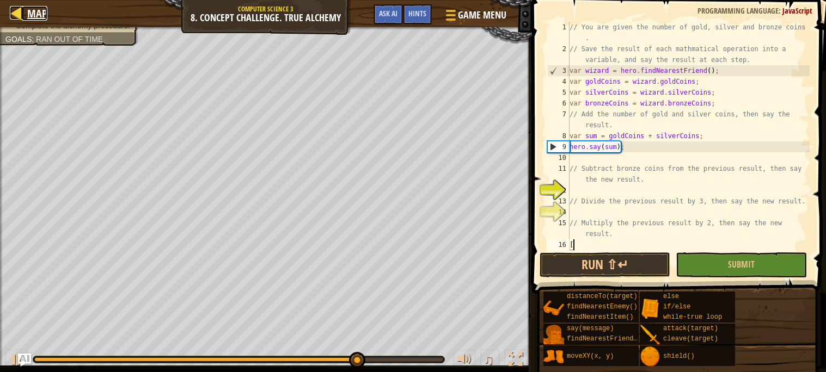
click at [33, 7] on span "Map" at bounding box center [37, 13] width 20 height 15
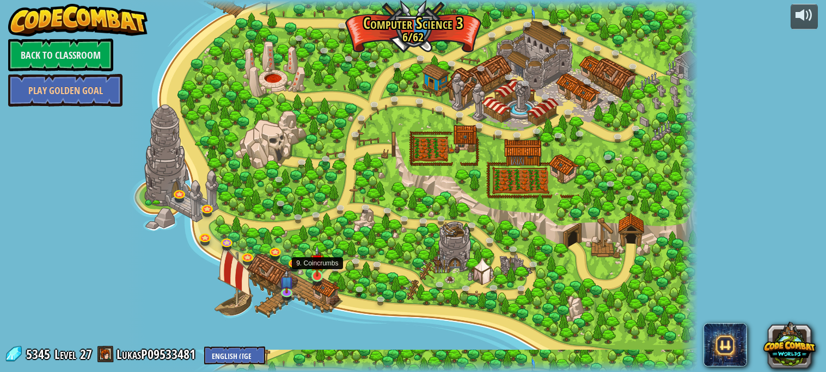
click at [316, 270] on img at bounding box center [317, 261] width 14 height 32
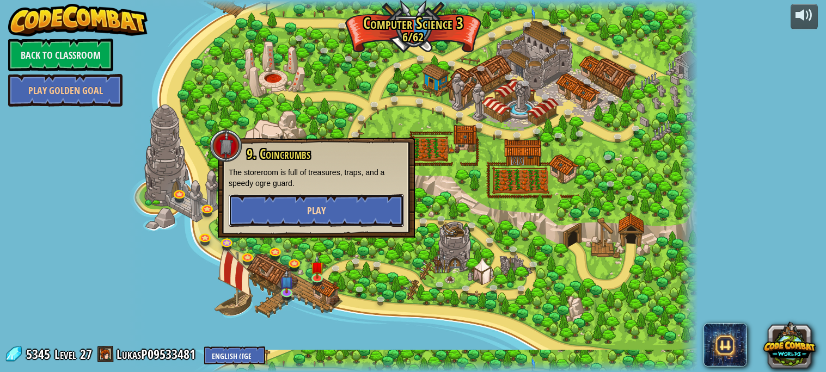
click at [284, 224] on button "Play" at bounding box center [316, 210] width 175 height 33
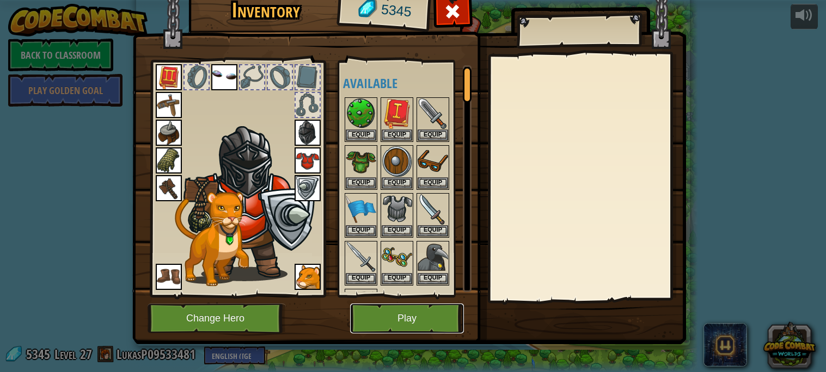
click at [391, 311] on button "Play" at bounding box center [407, 319] width 114 height 30
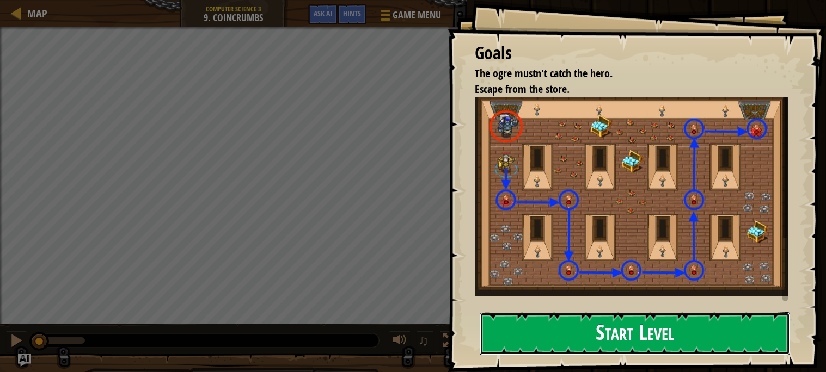
click at [521, 329] on button "Start Level" at bounding box center [634, 333] width 310 height 43
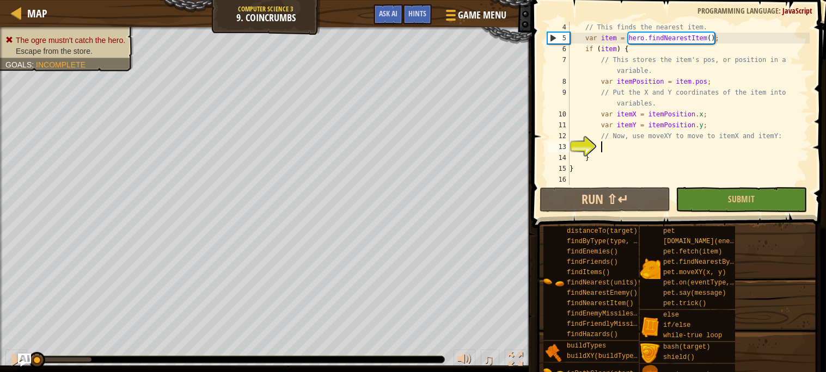
click at [572, 213] on span at bounding box center [679, 98] width 303 height 260
click at [560, 200] on button "Run ⇧↵" at bounding box center [604, 199] width 131 height 25
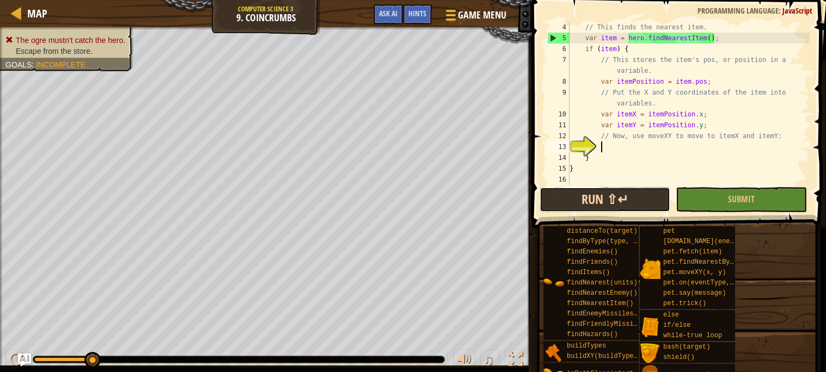
click at [560, 200] on button "Run ⇧↵" at bounding box center [604, 199] width 131 height 25
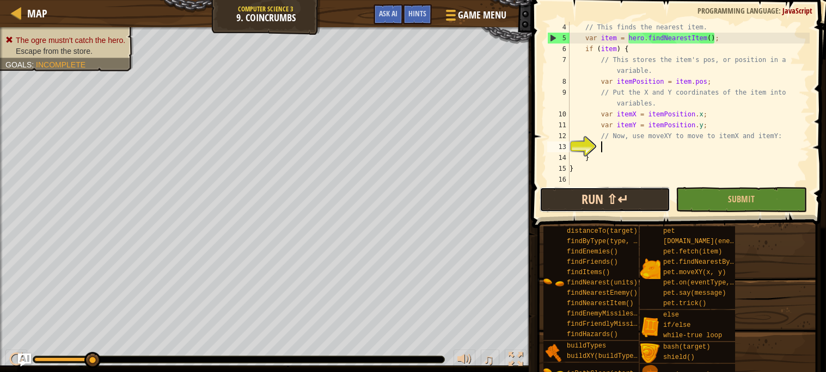
click at [560, 200] on button "Run ⇧↵" at bounding box center [604, 199] width 131 height 25
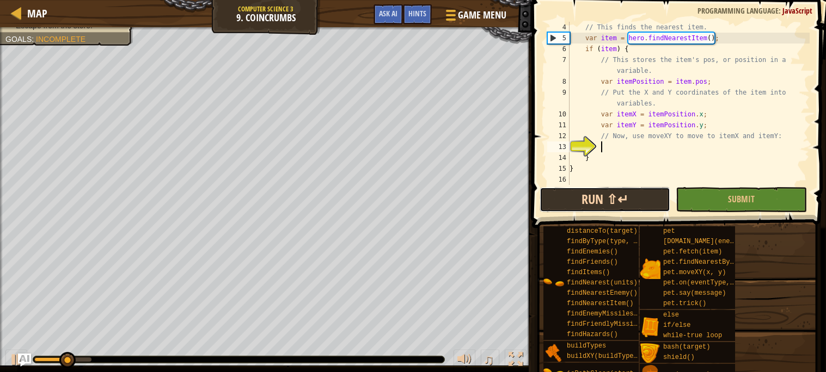
click at [560, 200] on button "Run ⇧↵" at bounding box center [604, 199] width 131 height 25
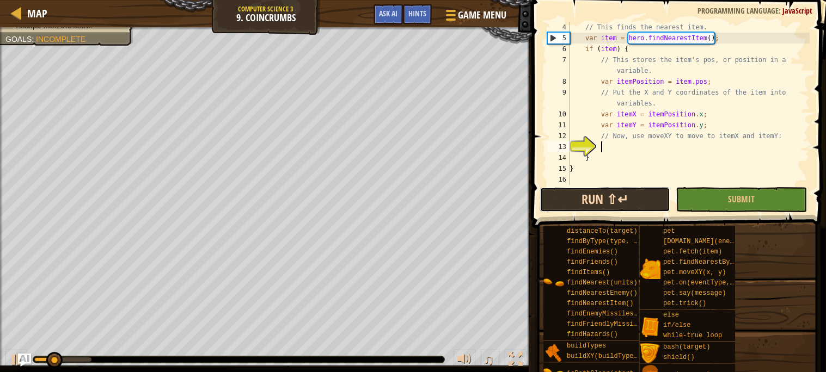
click at [560, 200] on button "Run ⇧↵" at bounding box center [604, 199] width 131 height 25
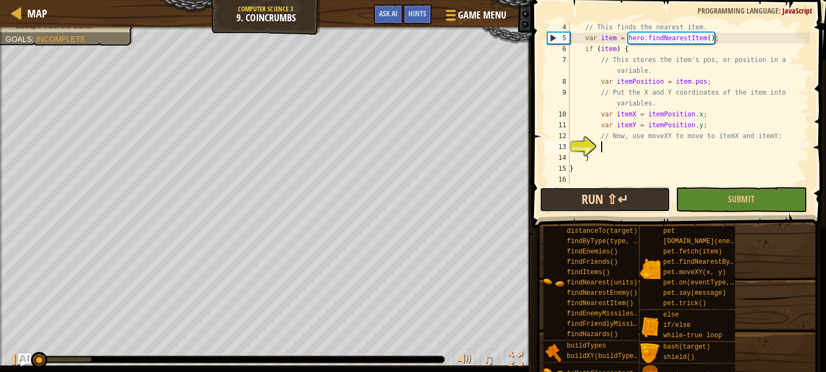
click at [560, 200] on button "Run ⇧↵" at bounding box center [604, 199] width 131 height 25
click at [560, 200] on button "Running" at bounding box center [604, 199] width 131 height 25
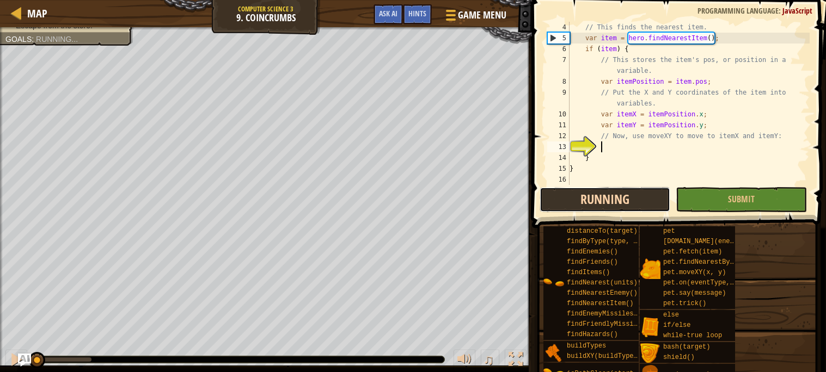
click at [560, 200] on button "Running" at bounding box center [604, 199] width 131 height 25
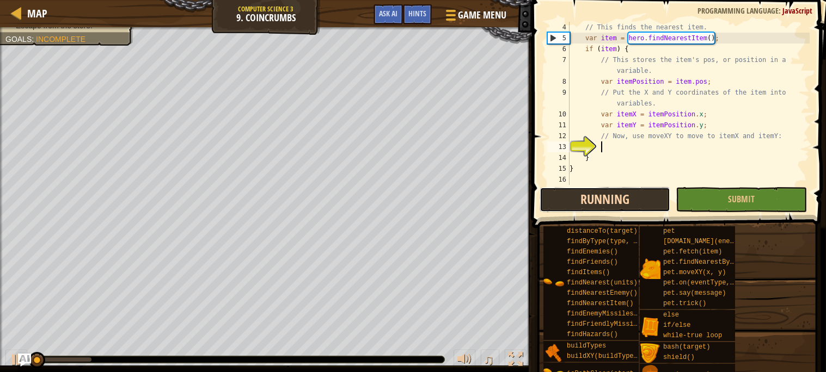
click at [560, 200] on button "Running" at bounding box center [604, 199] width 131 height 25
click at [560, 200] on button "Run ⇧↵" at bounding box center [604, 199] width 131 height 25
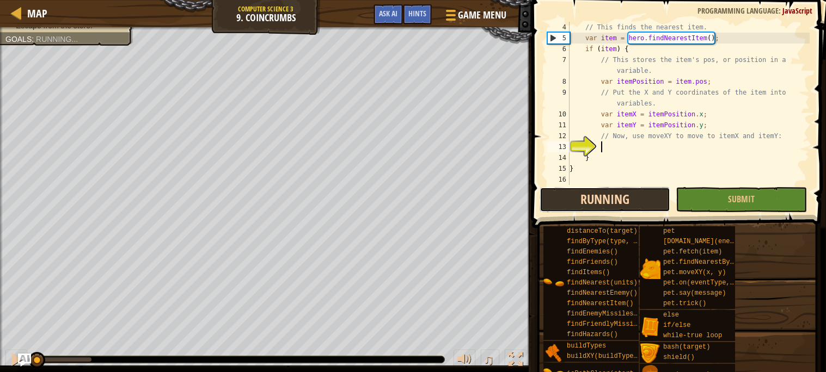
click at [560, 200] on button "Running" at bounding box center [604, 199] width 131 height 25
click at [560, 200] on button "Run ⇧↵" at bounding box center [604, 199] width 131 height 25
click at [560, 200] on button "Running" at bounding box center [604, 199] width 131 height 25
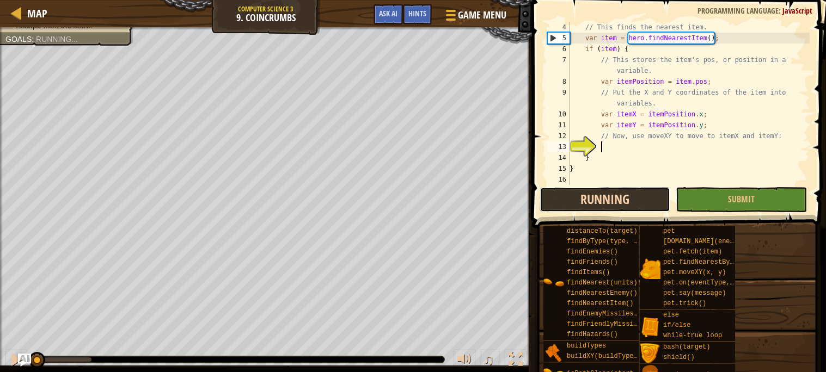
click at [560, 200] on button "Running" at bounding box center [604, 199] width 131 height 25
click at [560, 200] on button "Run ⇧↵" at bounding box center [604, 199] width 131 height 25
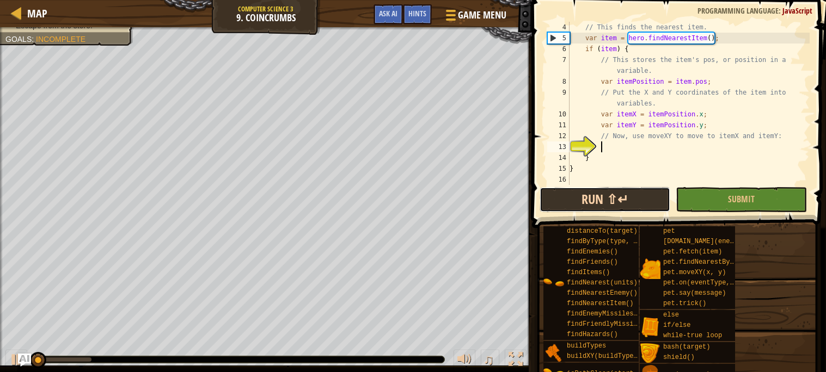
click at [560, 200] on button "Run ⇧↵" at bounding box center [604, 199] width 131 height 25
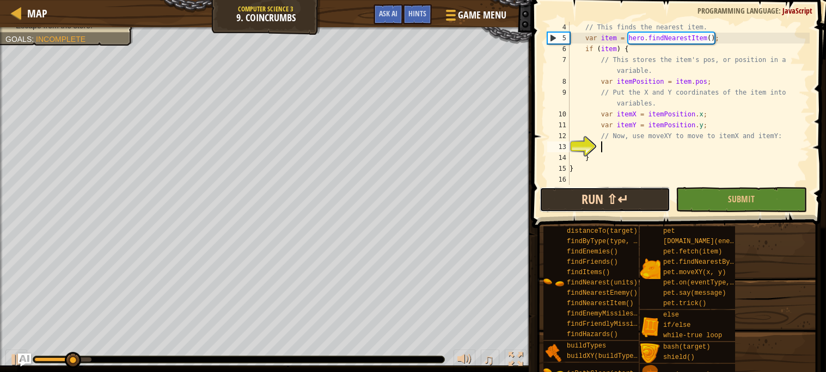
click at [603, 190] on button "Run ⇧↵" at bounding box center [604, 199] width 131 height 25
click at [603, 190] on button "Running" at bounding box center [604, 199] width 131 height 25
click at [603, 190] on button "Run ⇧↵" at bounding box center [604, 199] width 131 height 25
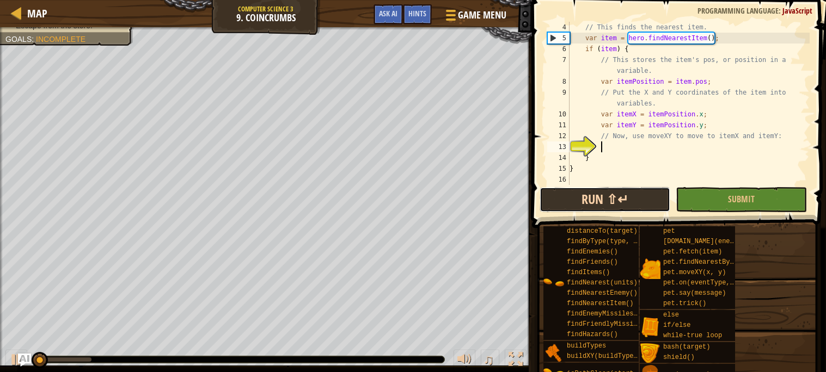
click at [603, 190] on button "Run ⇧↵" at bounding box center [604, 199] width 131 height 25
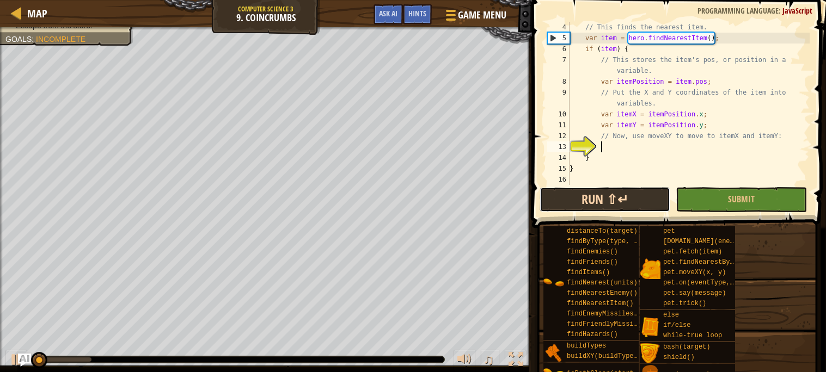
click at [603, 190] on button "Run ⇧↵" at bounding box center [604, 199] width 131 height 25
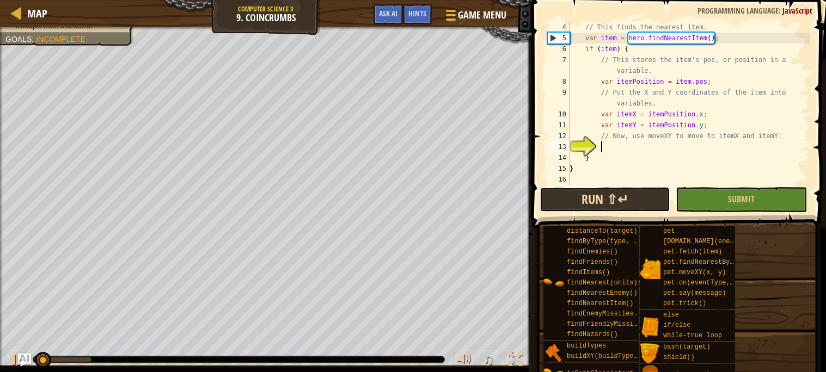
click at [603, 190] on button "Run ⇧↵" at bounding box center [604, 199] width 131 height 25
click at [603, 190] on button "Running" at bounding box center [604, 199] width 131 height 25
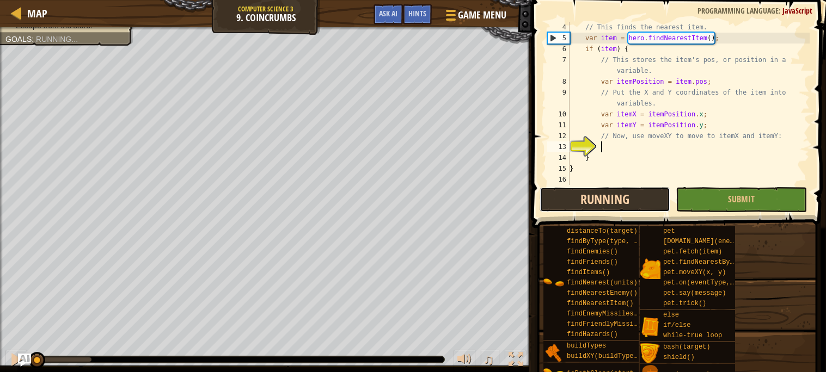
click at [603, 190] on button "Running" at bounding box center [604, 199] width 131 height 25
click at [603, 190] on button "Run ⇧↵" at bounding box center [604, 199] width 131 height 25
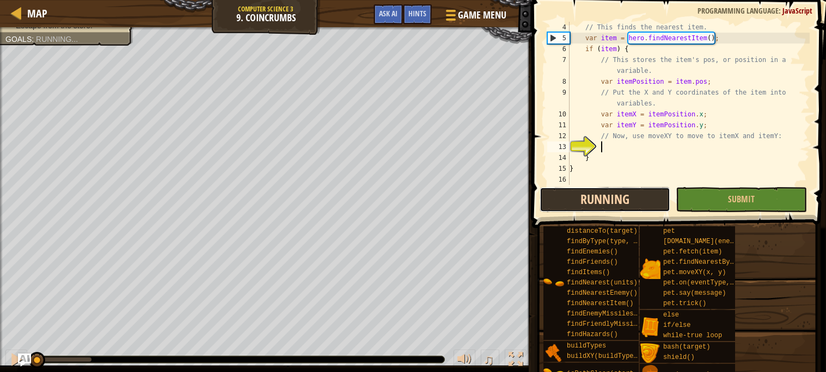
click at [603, 190] on button "Running" at bounding box center [604, 199] width 131 height 25
click at [603, 190] on button "Run ⇧↵" at bounding box center [604, 199] width 131 height 25
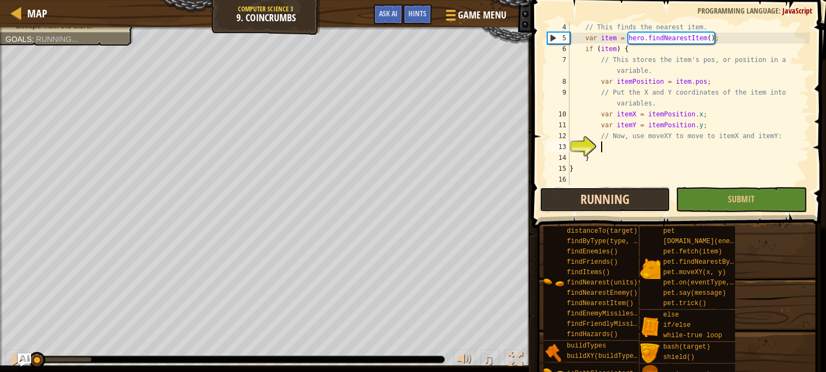
click at [603, 190] on button "Running" at bounding box center [604, 199] width 131 height 25
click at [603, 190] on button "Run ⇧↵" at bounding box center [604, 199] width 131 height 25
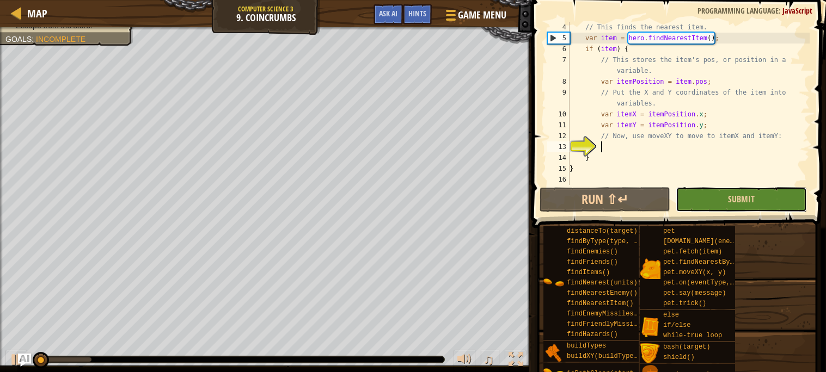
click at [699, 188] on button "Submit" at bounding box center [740, 199] width 131 height 25
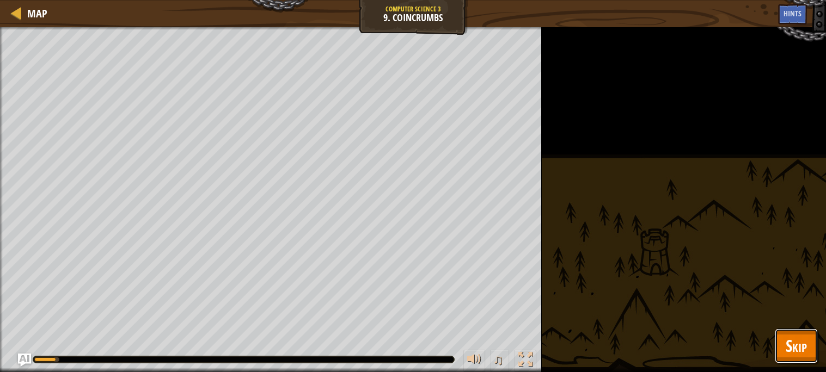
click at [803, 329] on button "Skip" at bounding box center [795, 346] width 43 height 35
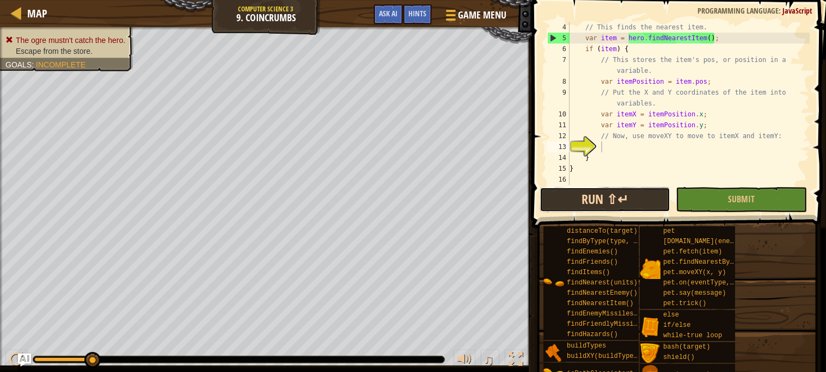
click at [589, 210] on button "Run ⇧↵" at bounding box center [604, 199] width 131 height 25
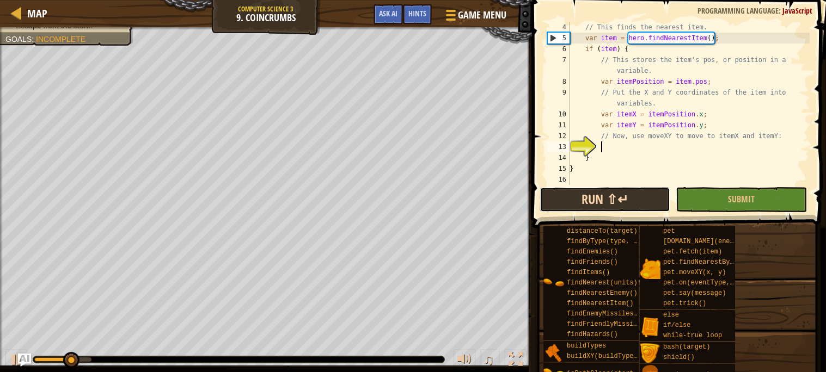
click at [589, 210] on button "Run ⇧↵" at bounding box center [604, 199] width 131 height 25
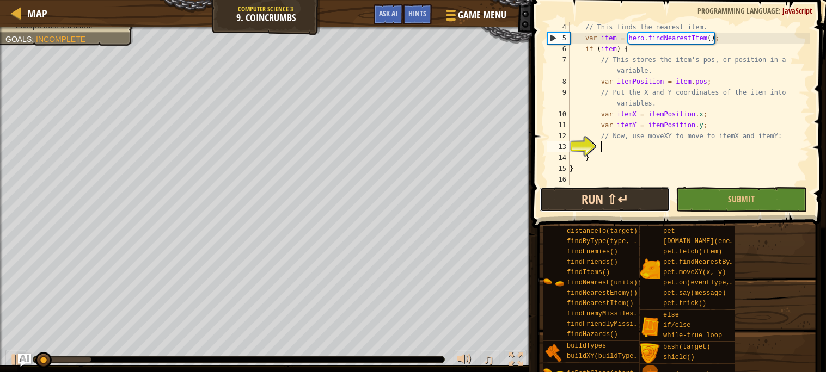
click at [589, 210] on button "Run ⇧↵" at bounding box center [604, 199] width 131 height 25
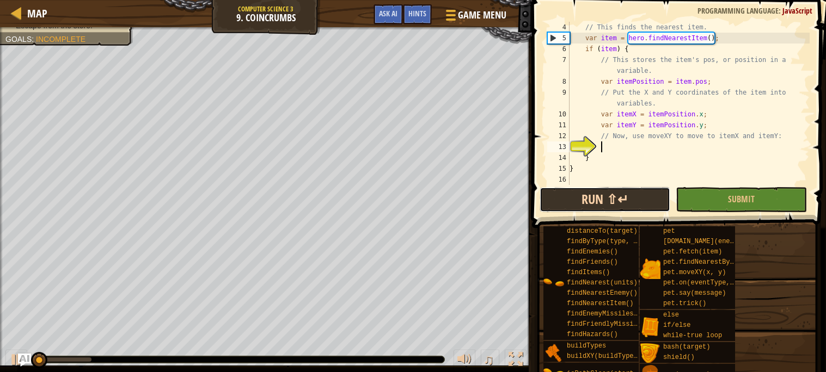
click at [589, 210] on button "Run ⇧↵" at bounding box center [604, 199] width 131 height 25
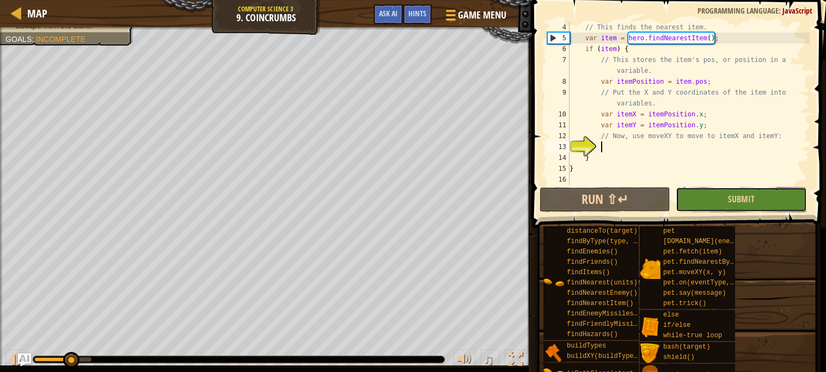
click at [726, 193] on button "Submit" at bounding box center [740, 199] width 131 height 25
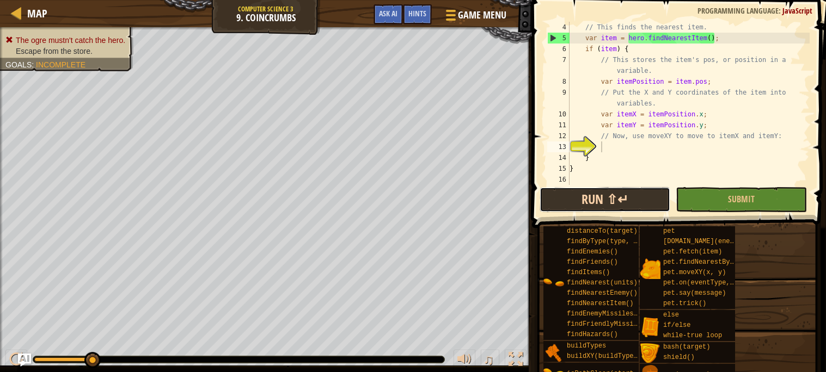
click at [619, 206] on button "Run ⇧↵" at bounding box center [604, 199] width 131 height 25
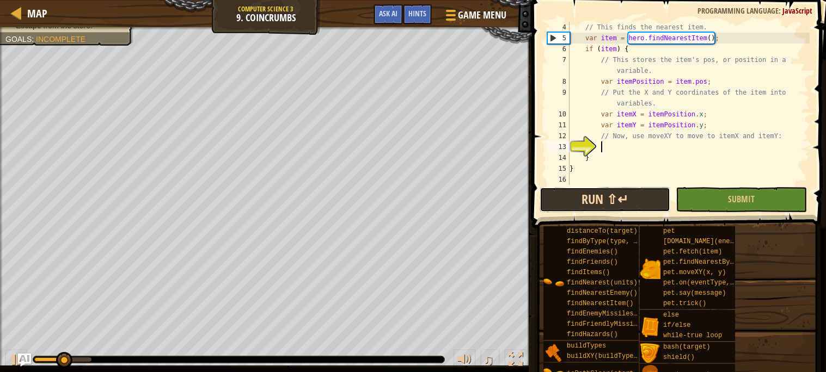
click at [619, 206] on button "Run ⇧↵" at bounding box center [604, 199] width 131 height 25
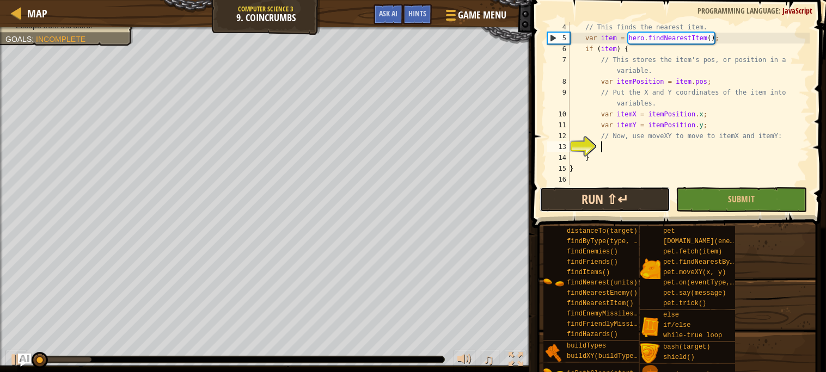
click at [619, 206] on button "Run ⇧↵" at bounding box center [604, 199] width 131 height 25
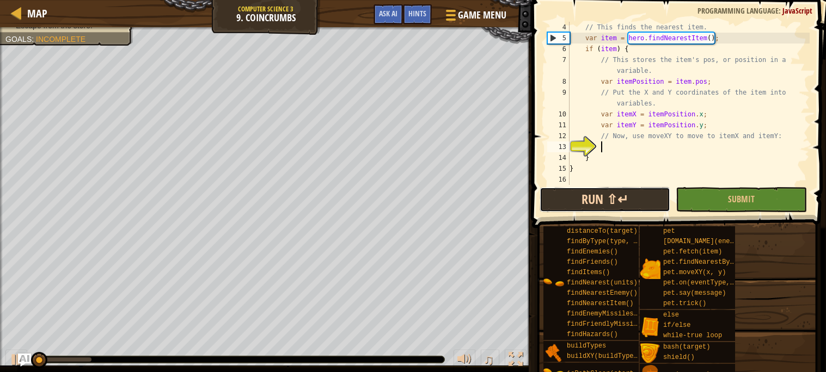
click at [619, 206] on button "Run ⇧↵" at bounding box center [604, 199] width 131 height 25
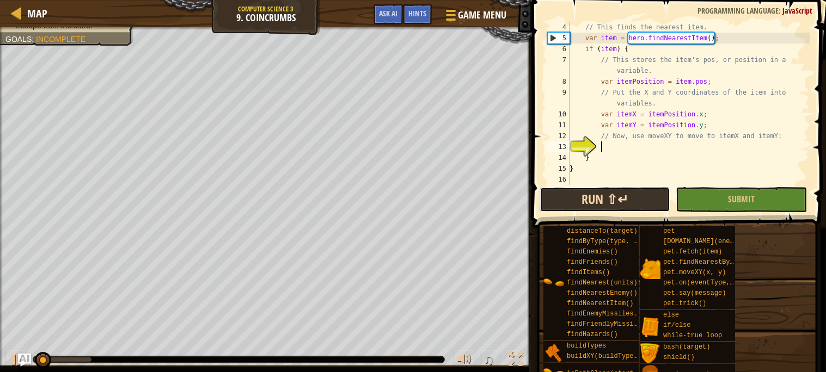
click at [619, 206] on button "Run ⇧↵" at bounding box center [604, 199] width 131 height 25
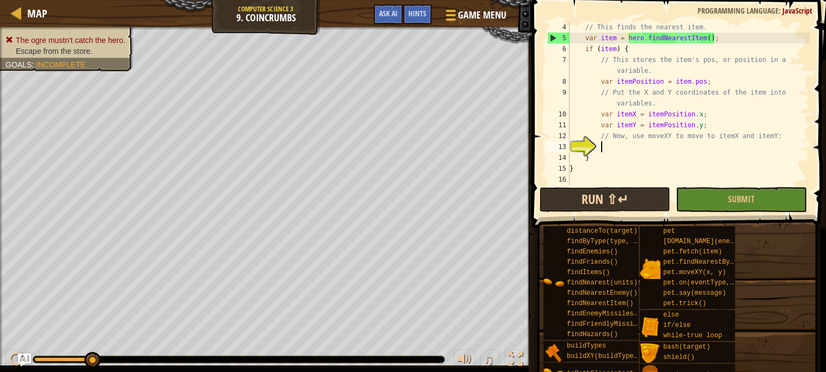
type textarea "2"
click at [614, 197] on button "Run ⇧↵" at bounding box center [604, 199] width 131 height 25
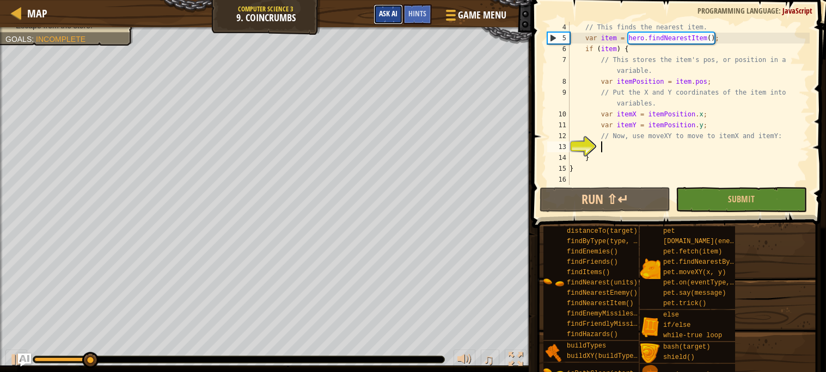
click at [378, 23] on button "Ask AI" at bounding box center [387, 14] width 29 height 20
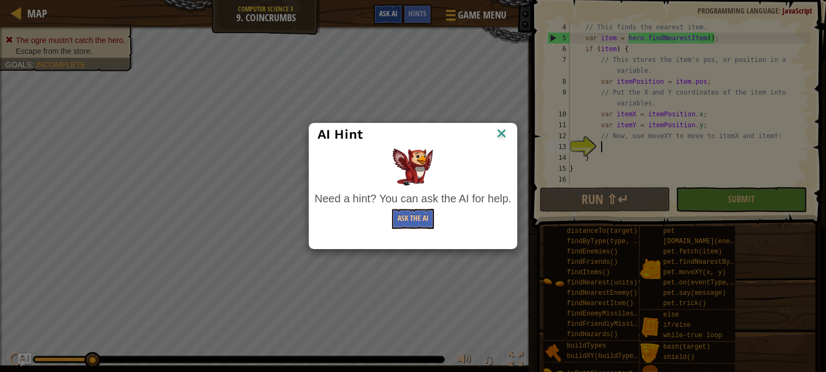
click at [378, 23] on div "AI Hint Need a hint? You can ask the AI for help. Ask the AI" at bounding box center [413, 186] width 826 height 372
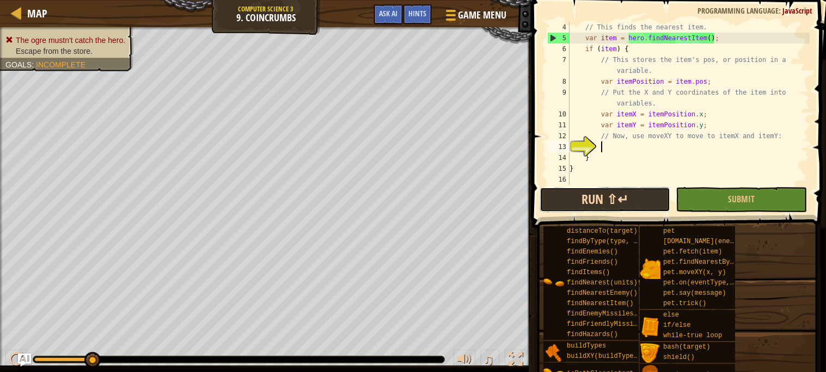
click at [582, 207] on button "Run ⇧↵" at bounding box center [604, 199] width 131 height 25
click at [547, 198] on button "Run ⇧↵" at bounding box center [604, 199] width 131 height 25
click at [670, 52] on div "// This finds the nearest item. var item = hero . findNearestItem ( ) ; if ( it…" at bounding box center [688, 114] width 242 height 185
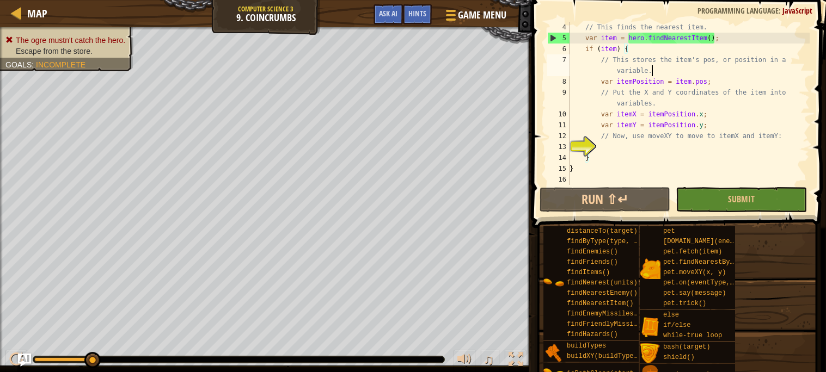
click at [657, 68] on div "// This finds the nearest item. var item = hero . findNearestItem ( ) ; if ( it…" at bounding box center [688, 114] width 242 height 185
click at [615, 69] on div "// This finds the nearest item. var item = hero . findNearestItem ( ) ; if ( it…" at bounding box center [688, 114] width 242 height 185
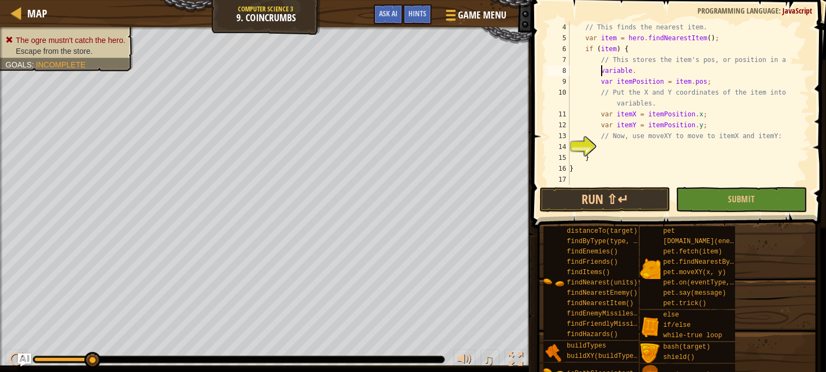
click at [636, 66] on div "// This finds the nearest item. var item = hero . findNearestItem ( ) ; if ( it…" at bounding box center [688, 114] width 242 height 185
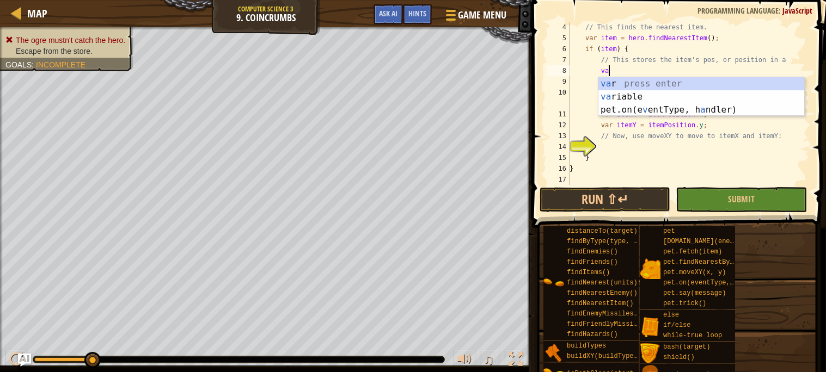
type textarea "v"
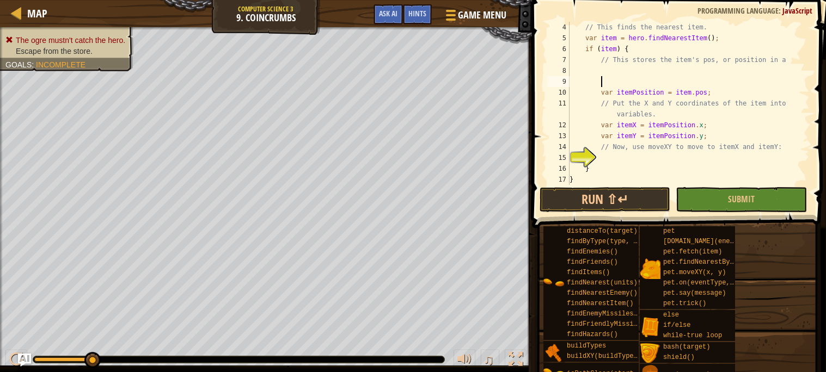
click at [629, 64] on div "// This finds the nearest item. var item = hero . findNearestItem ( ) ; if ( it…" at bounding box center [688, 114] width 242 height 185
type textarea "// This stores the item's pos, or position in a"
click at [624, 73] on div "// This finds the nearest item. var item = hero . findNearestItem ( ) ; if ( it…" at bounding box center [688, 114] width 242 height 185
click at [615, 158] on div "// This finds the nearest item. var item = hero . findNearestItem ( ) ; if ( it…" at bounding box center [688, 114] width 242 height 185
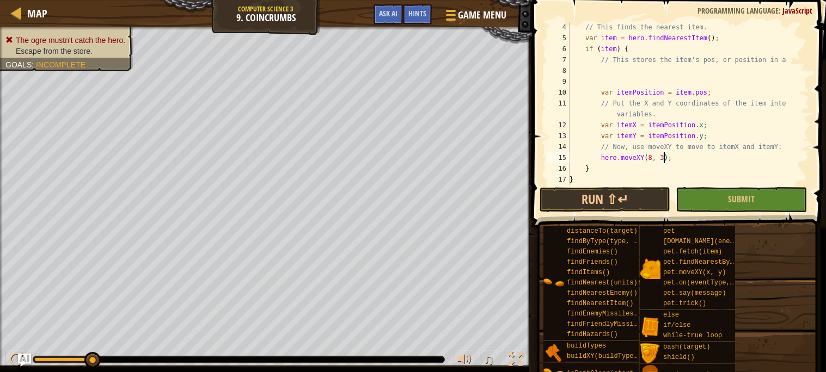
type textarea "hero.moveXY(8, 33);"
click at [695, 158] on div "// This finds the nearest item. var item = hero . findNearestItem ( ) ; if ( it…" at bounding box center [688, 114] width 242 height 185
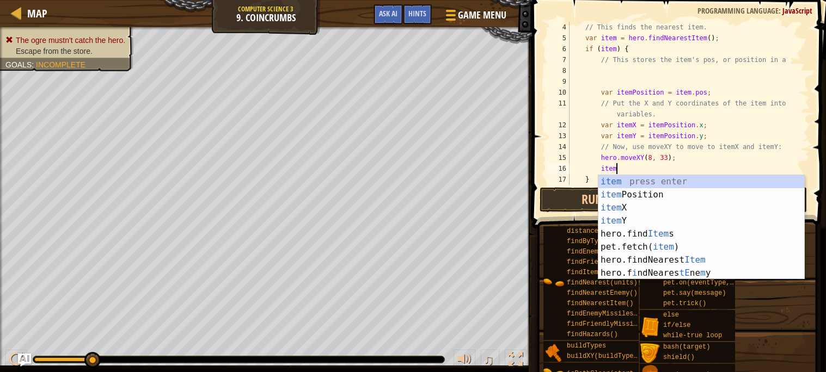
scroll to position [4, 3]
click at [718, 207] on div "item press enter item Position press enter item X press enter item Y press ente…" at bounding box center [701, 240] width 206 height 131
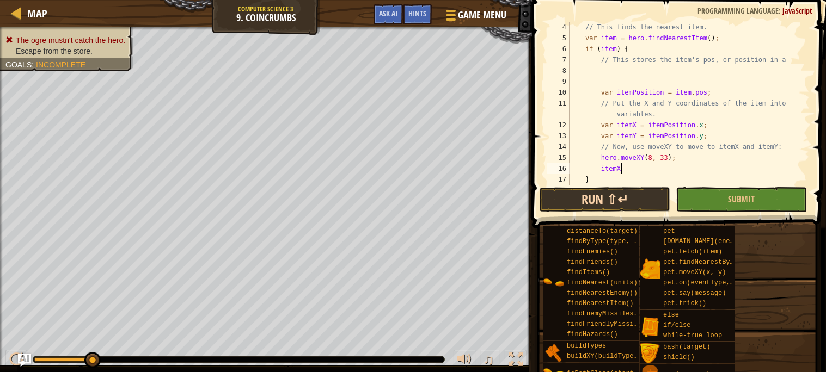
type textarea "itemX"
click at [637, 207] on button "Run ⇧↵" at bounding box center [604, 199] width 131 height 25
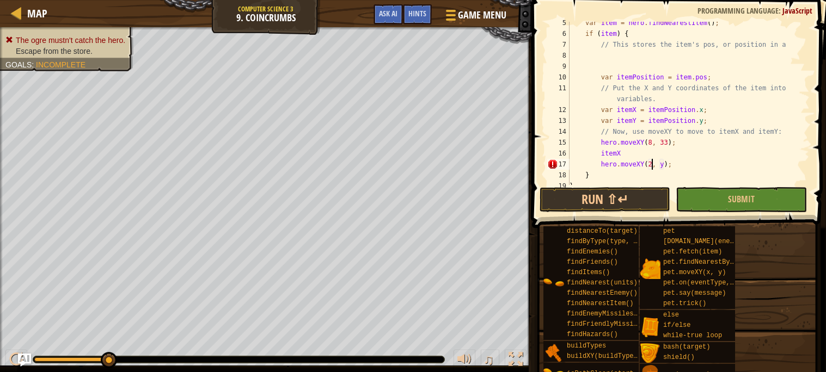
scroll to position [4, 7]
type textarea "hero.moveXY(24, 32);"
click at [687, 164] on div "var item = hero . findNearestItem ( ) ; if ( item ) { // This stores the item's…" at bounding box center [688, 109] width 242 height 185
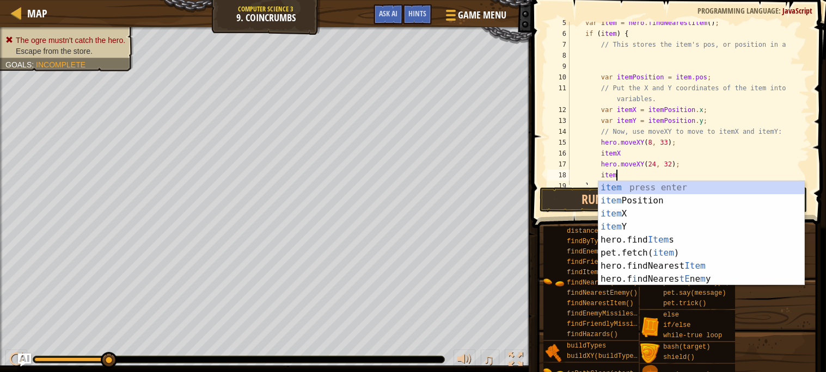
scroll to position [4, 3]
click at [680, 224] on div "item press enter item Position press enter item X press enter item Y press ente…" at bounding box center [701, 246] width 206 height 131
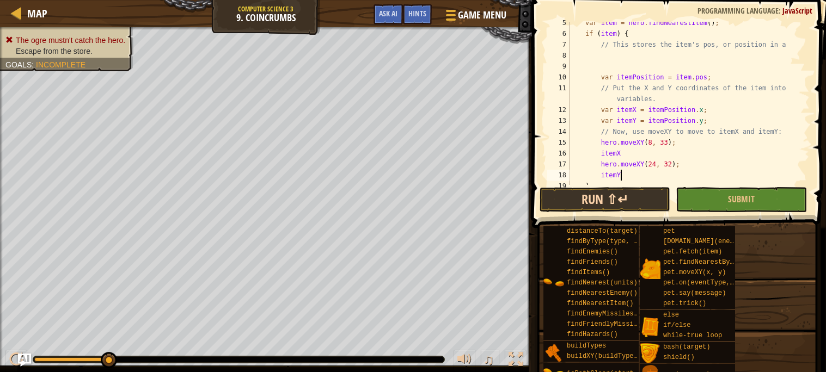
type textarea "itemY"
click at [623, 201] on button "Run ⇧↵" at bounding box center [604, 199] width 131 height 25
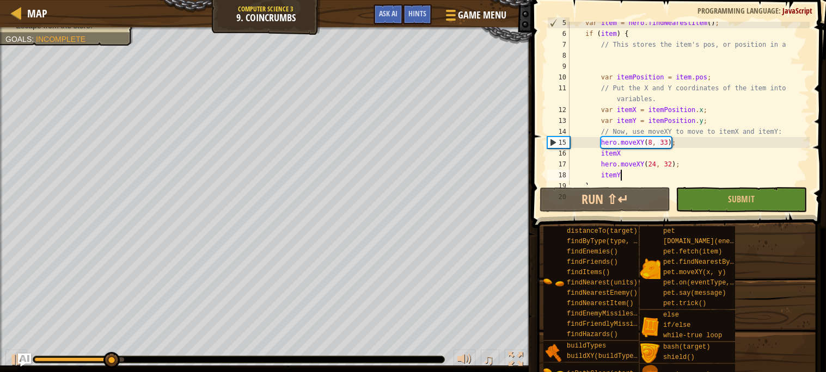
scroll to position [76, 0]
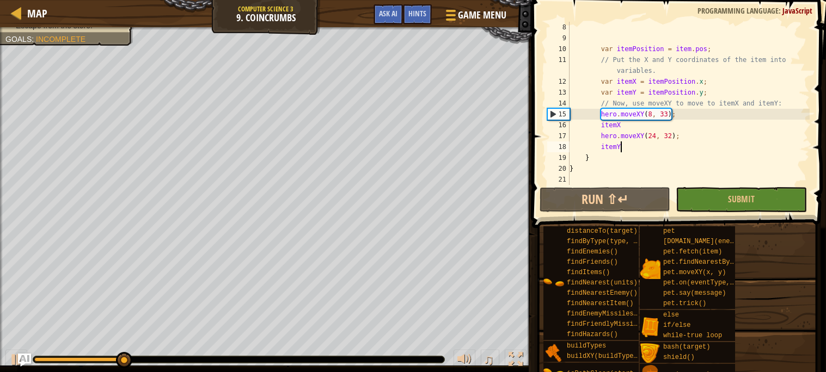
click at [608, 152] on div "var itemPosition = item . pos ; // Put the X and Y coordinates of the item into…" at bounding box center [688, 114] width 242 height 185
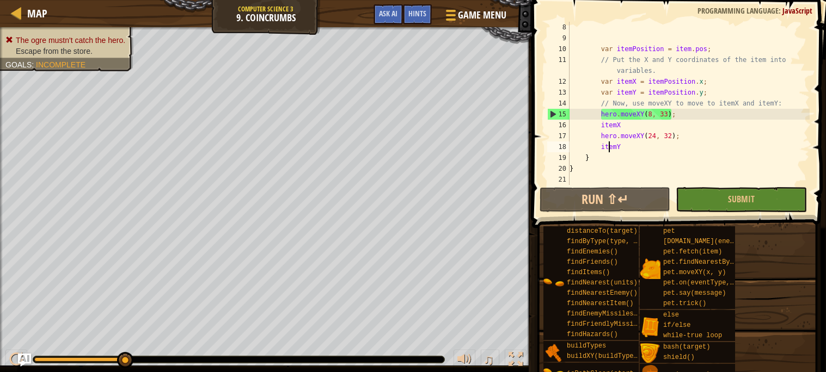
click at [654, 149] on div "var itemPosition = item . pos ; // Put the X and Y coordinates of the item into…" at bounding box center [688, 114] width 242 height 185
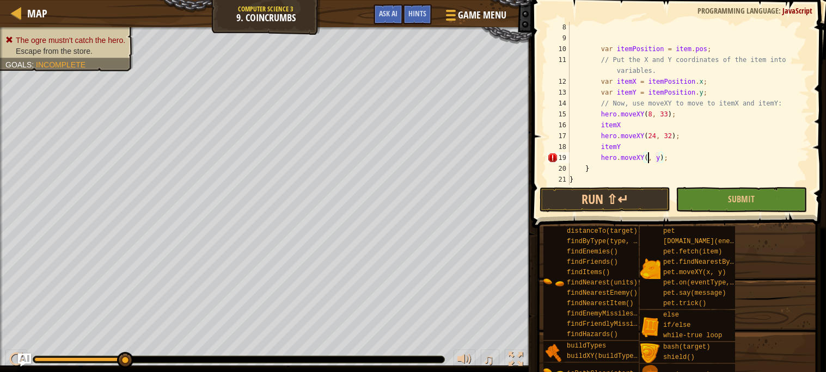
scroll to position [4, 7]
type textarea "hero.moveXY(24, 9);"
click at [707, 156] on div "var itemPosition = item . pos ; // Put the X and Y coordinates of the item into…" at bounding box center [688, 114] width 242 height 185
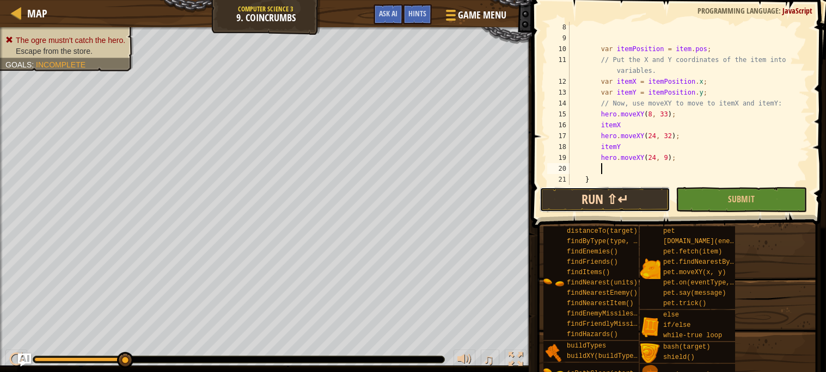
click at [621, 191] on button "Run ⇧↵" at bounding box center [604, 199] width 131 height 25
type textarea "hero.moveXY(40, 9);"
click at [650, 198] on button "Run ⇧↵" at bounding box center [604, 199] width 131 height 25
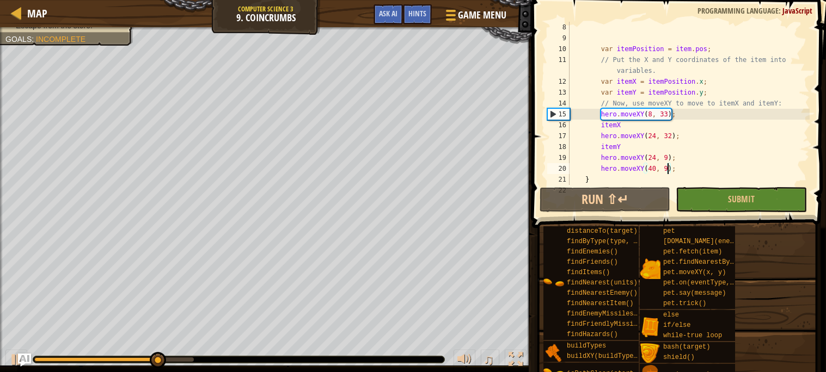
click at [692, 166] on div "var itemPosition = item . pos ; // Put the X and Y coordinates of the item into…" at bounding box center [688, 114] width 242 height 185
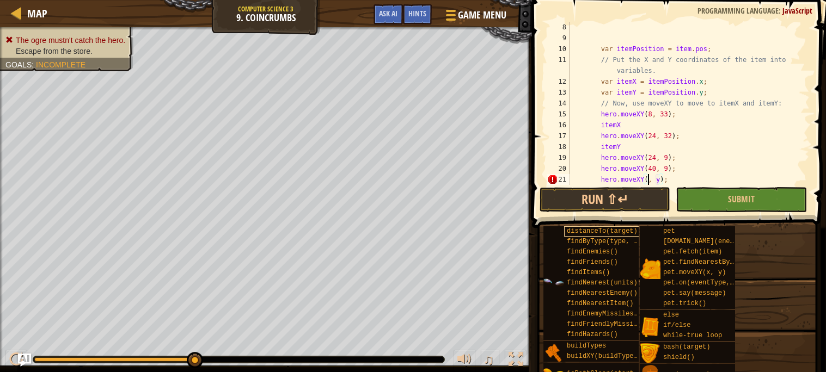
scroll to position [4, 7]
type textarea "hero.moveXY(56, 10);"
click at [686, 176] on div "var itemPosition = item . pos ; // Put the X and Y coordinates of the item into…" at bounding box center [688, 114] width 242 height 185
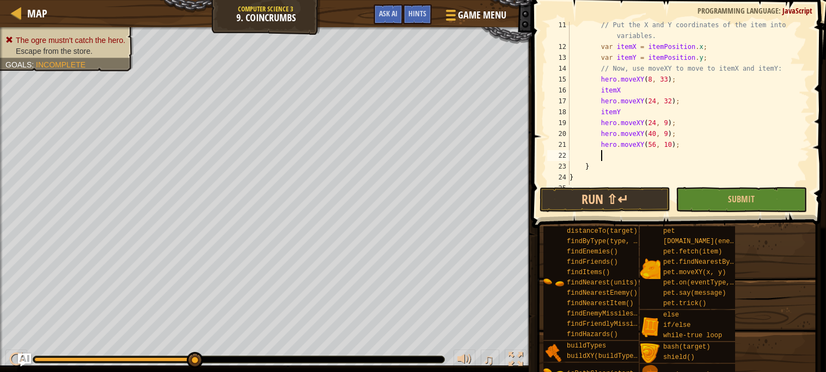
scroll to position [113, 0]
type textarea "5"
type textarea "hero.moveXY(56, 33);"
click at [566, 197] on button "Run ⇧↵" at bounding box center [604, 199] width 131 height 25
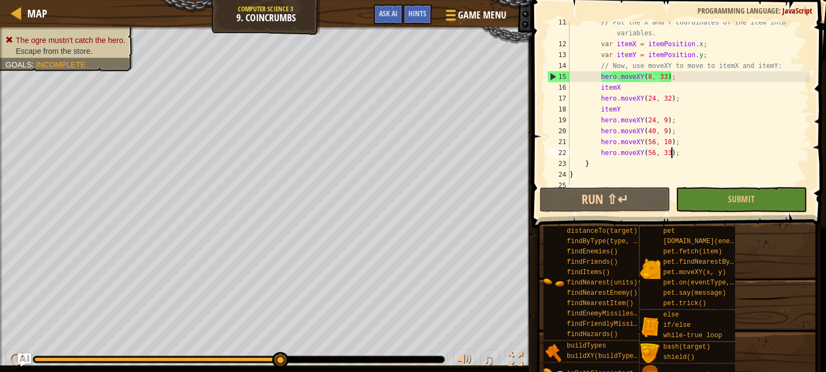
click at [553, 186] on div "25" at bounding box center [558, 185] width 22 height 11
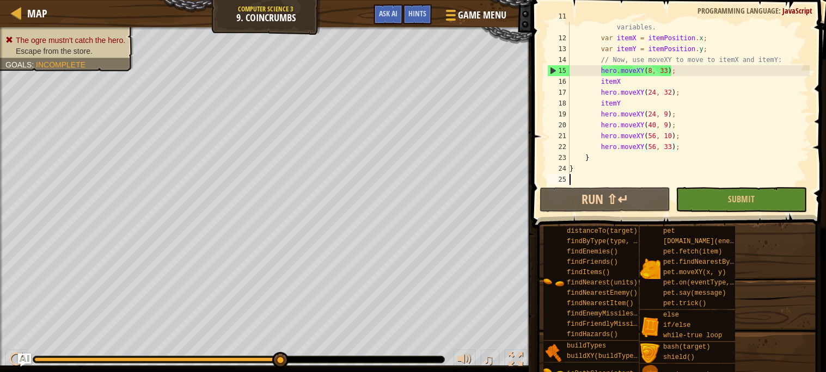
scroll to position [119, 0]
click at [565, 199] on button "Run ⇧↵" at bounding box center [604, 199] width 131 height 25
click at [707, 139] on div "// Put the X and Y coordinates of the item into variables. var itemX = itemPosi…" at bounding box center [688, 109] width 242 height 196
click at [716, 150] on div "// Put the X and Y coordinates of the item into variables. var itemX = itemPosi…" at bounding box center [688, 109] width 242 height 196
type textarea "hero.moveXY(56, 33);"
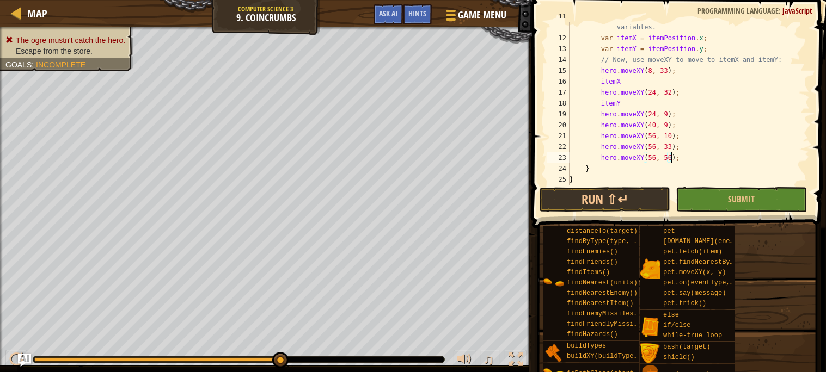
scroll to position [4, 8]
click at [695, 161] on div "// Put the X and Y coordinates of the item into variables. var itemX = itemPosi…" at bounding box center [688, 109] width 242 height 196
type textarea "hero.moveXY(56, 56);"
type textarea "hero.moveXY(76, 55);"
click at [648, 195] on button "Run ⇧↵" at bounding box center [604, 199] width 131 height 25
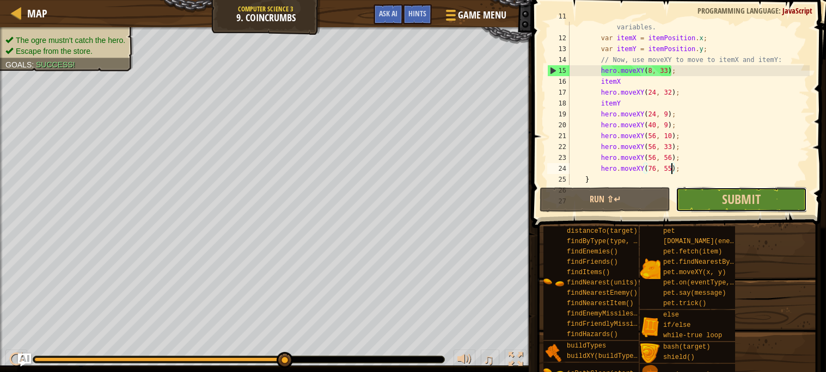
click at [719, 202] on button "Submit" at bounding box center [740, 199] width 131 height 25
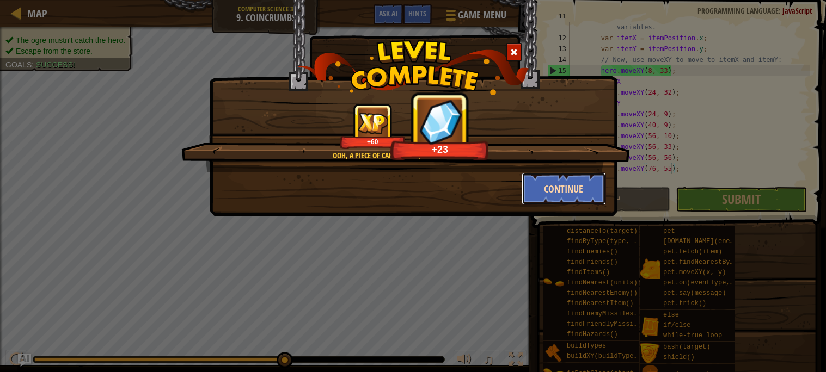
click at [548, 191] on button "Continue" at bounding box center [563, 189] width 84 height 33
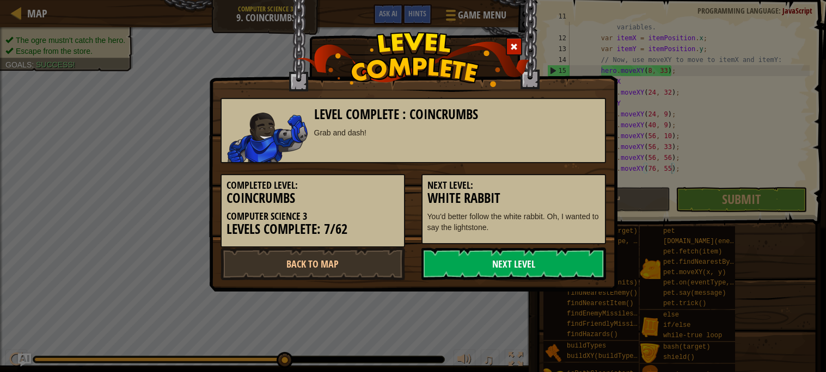
click at [499, 277] on link "Next Level" at bounding box center [513, 264] width 184 height 33
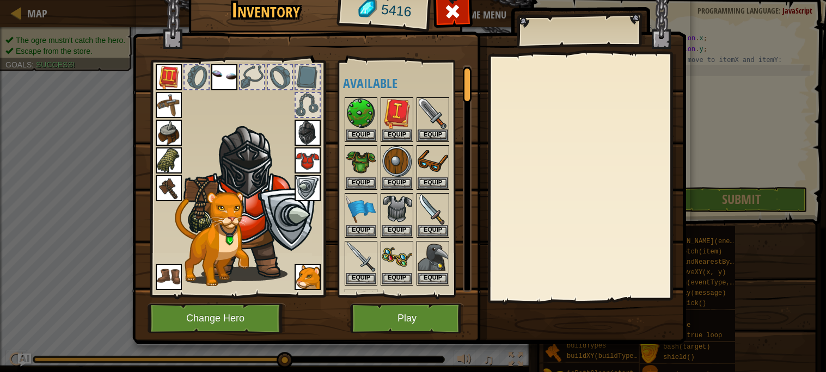
click at [420, 295] on div "Available Equip Equip Equip Equip Equip Equip Equip Equip Equip Equip Equip Equ…" at bounding box center [404, 178] width 133 height 237
click at [429, 318] on button "Play" at bounding box center [407, 319] width 114 height 30
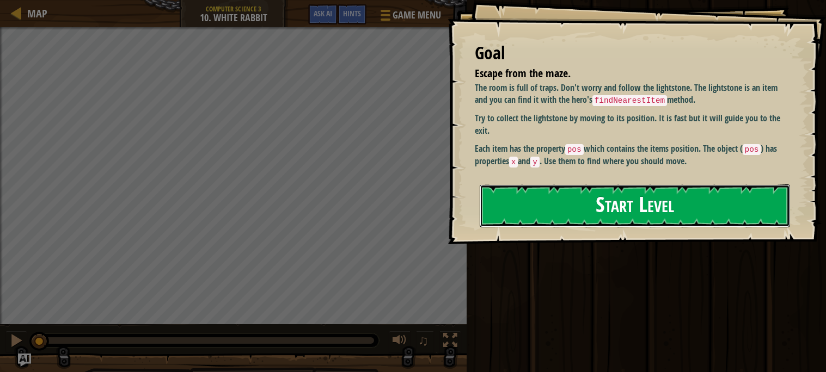
click at [518, 210] on button "Start Level" at bounding box center [634, 205] width 310 height 43
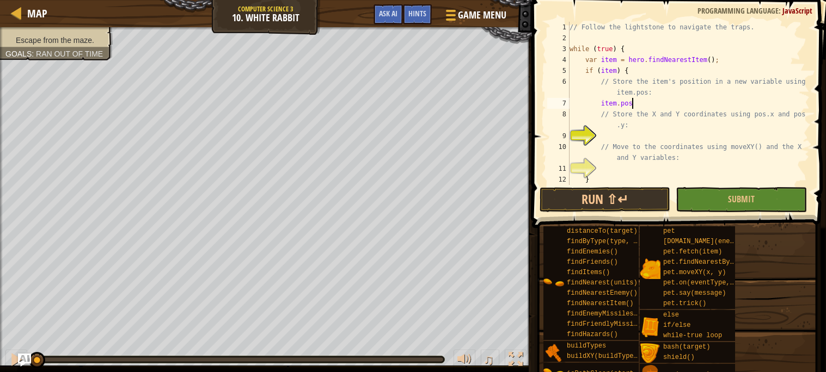
scroll to position [4, 4]
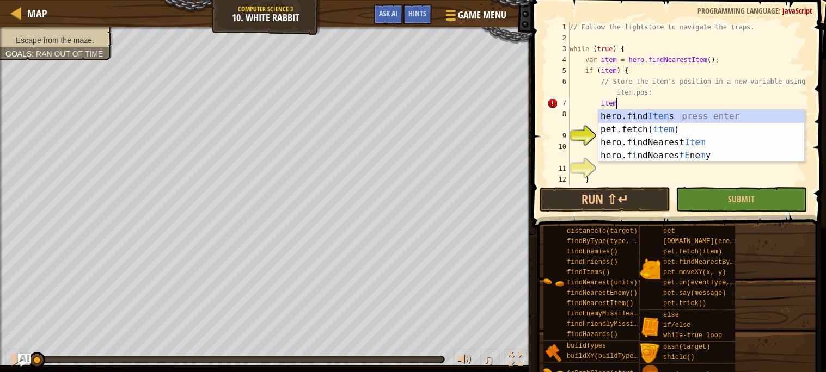
type textarea "i"
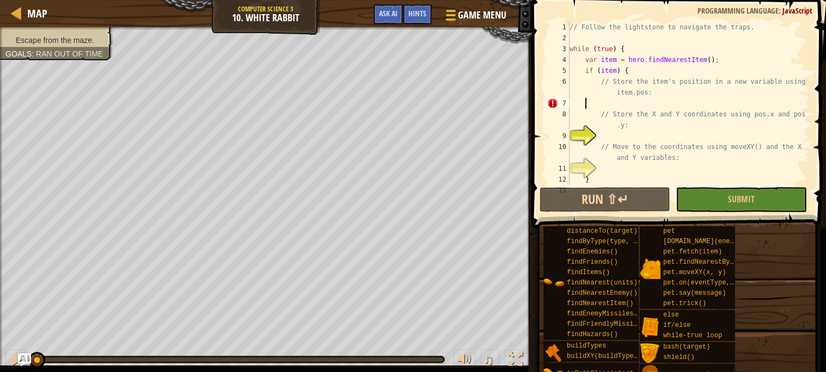
scroll to position [4, 0]
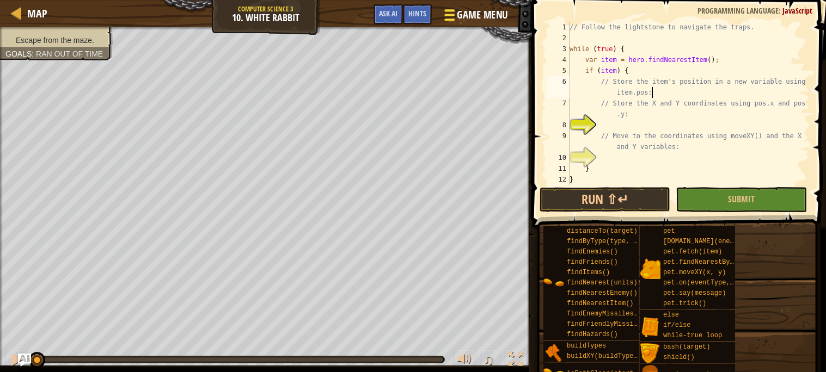
type textarea "// Store the item's position in a new variable using item.pos:"
click at [445, 19] on span at bounding box center [449, 20] width 10 height 2
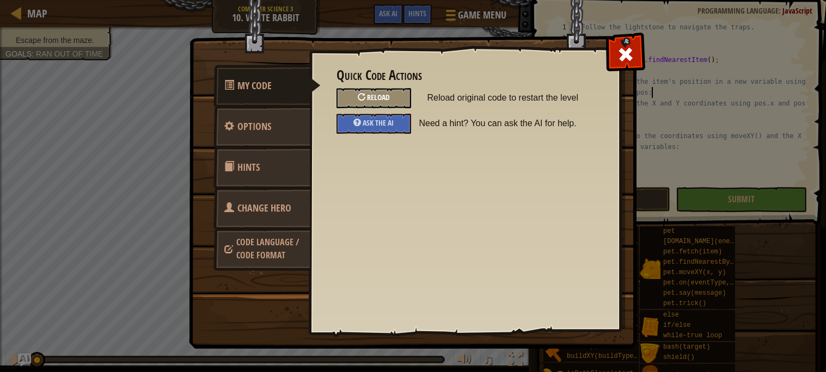
click at [368, 90] on div "Reload" at bounding box center [373, 98] width 75 height 20
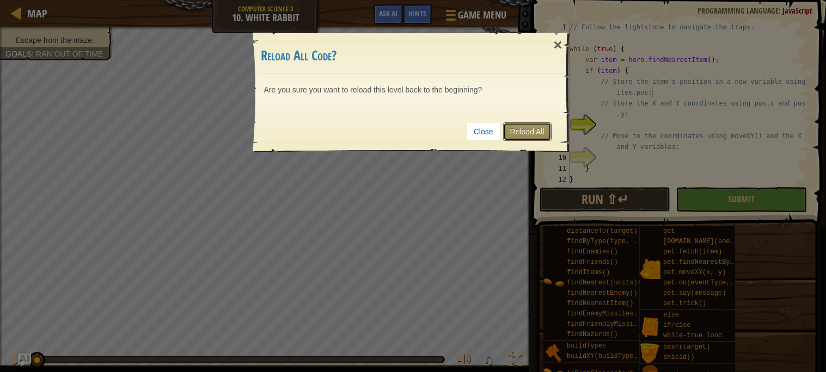
click at [516, 137] on link "Reload All" at bounding box center [527, 131] width 48 height 19
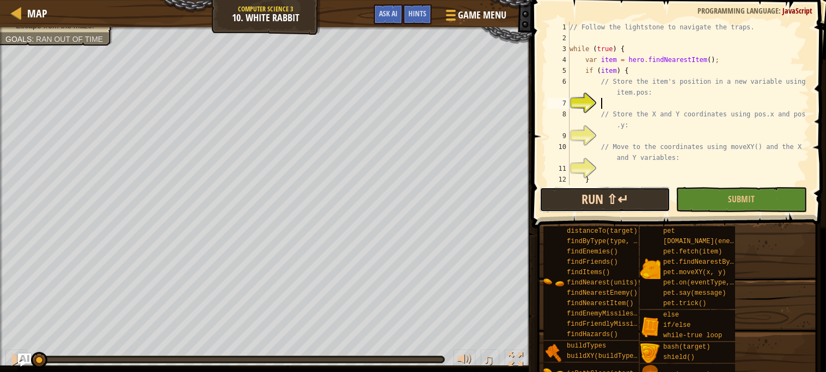
click at [632, 197] on button "Run ⇧↵" at bounding box center [604, 199] width 131 height 25
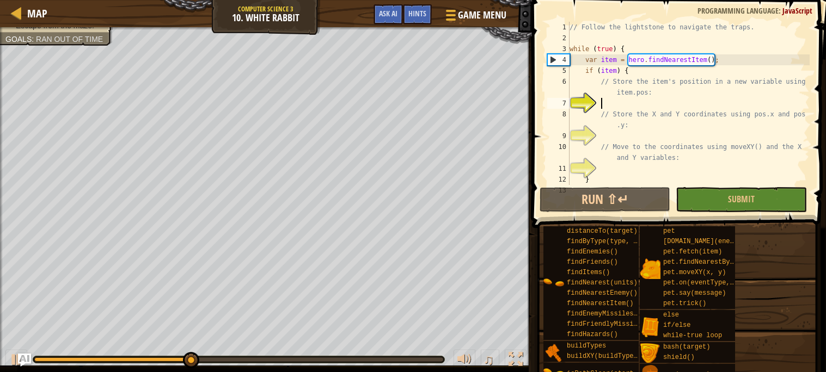
click at [658, 134] on div "// Follow the lightstone to navigate the traps. while ( true ) { var item = her…" at bounding box center [688, 114] width 242 height 185
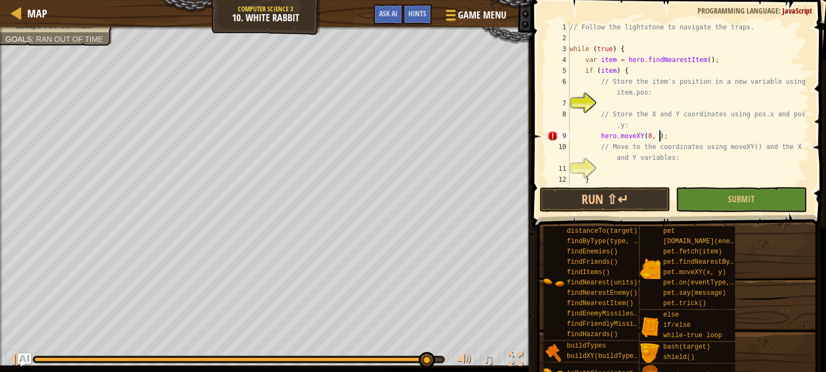
scroll to position [4, 8]
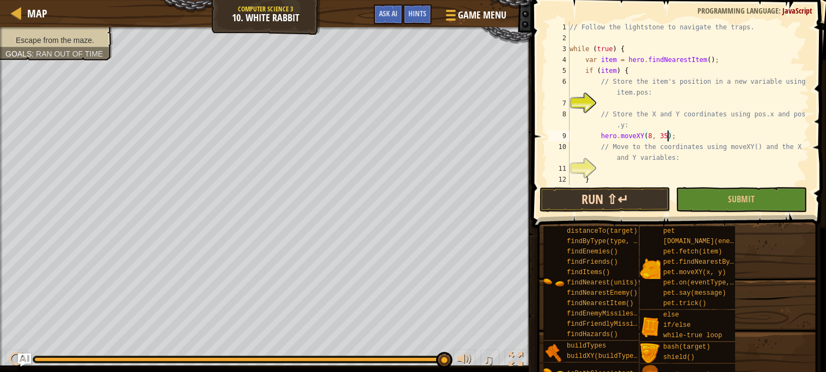
type textarea "hero.moveXY(8, 35);"
click at [572, 200] on button "Run ⇧↵" at bounding box center [604, 199] width 131 height 25
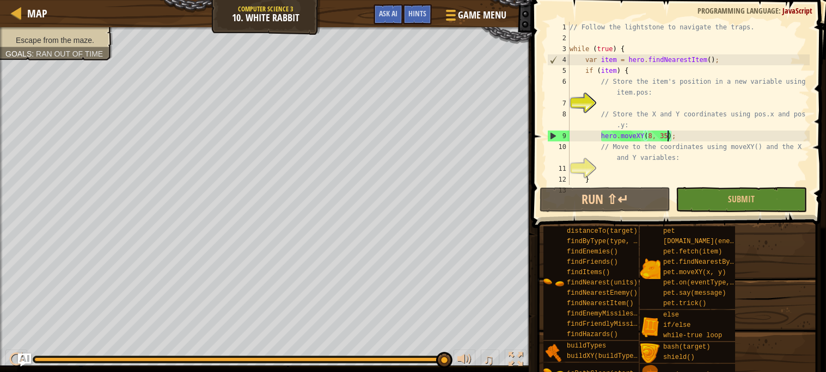
click at [694, 133] on div "// Follow the lightstone to navigate the traps. while ( true ) { var item = her…" at bounding box center [688, 114] width 242 height 185
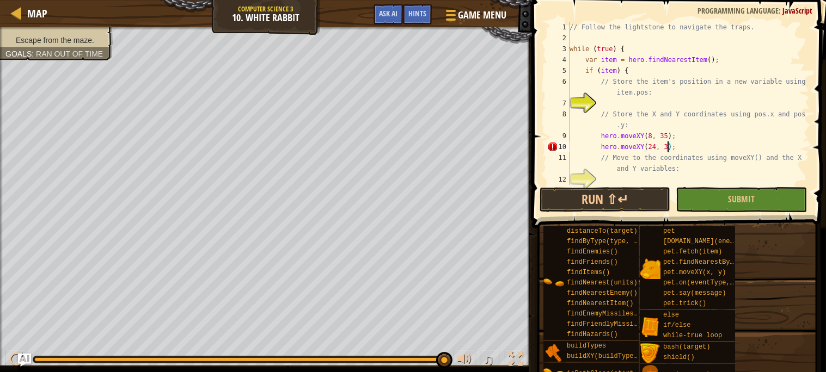
scroll to position [4, 8]
type textarea "hero.moveXY(24, 36);"
click at [554, 206] on button "Run ⇧↵" at bounding box center [604, 199] width 131 height 25
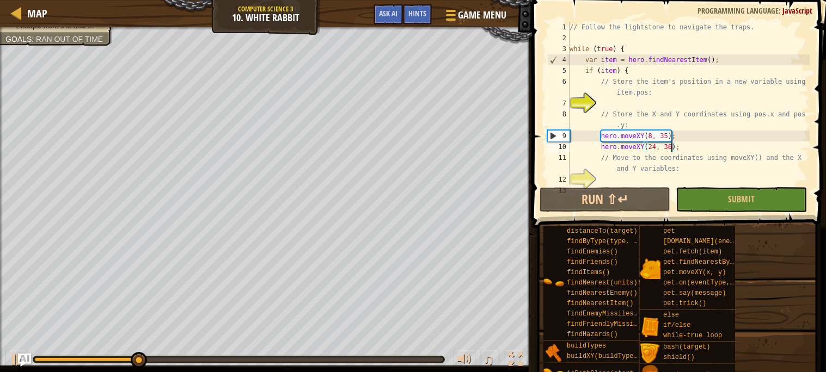
click at [692, 144] on div "// Follow the lightstone to navigate the traps. while ( true ) { var item = her…" at bounding box center [688, 114] width 242 height 185
